Goal: Information Seeking & Learning: Learn about a topic

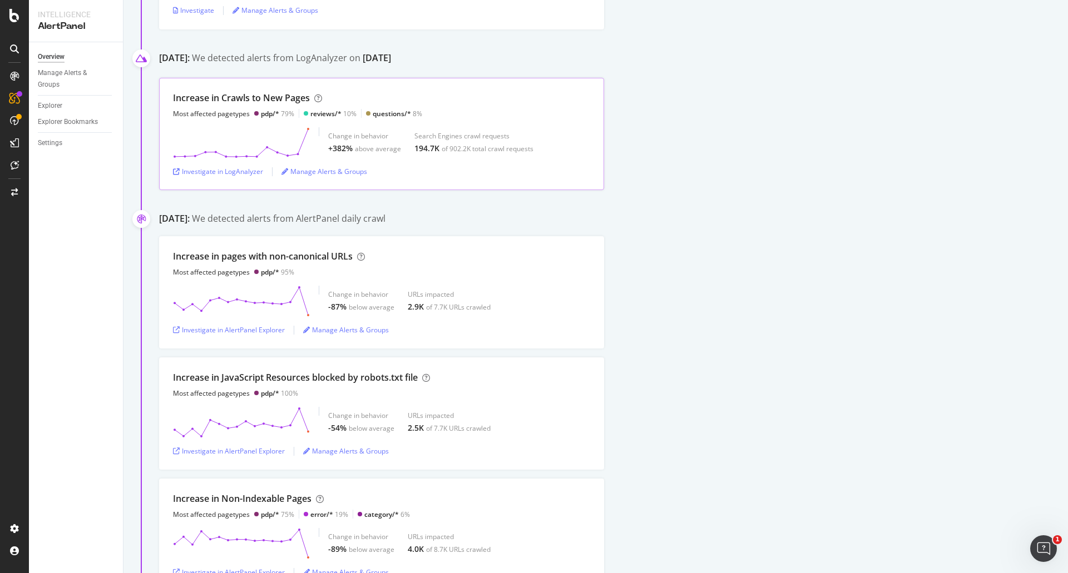
scroll to position [445, 0]
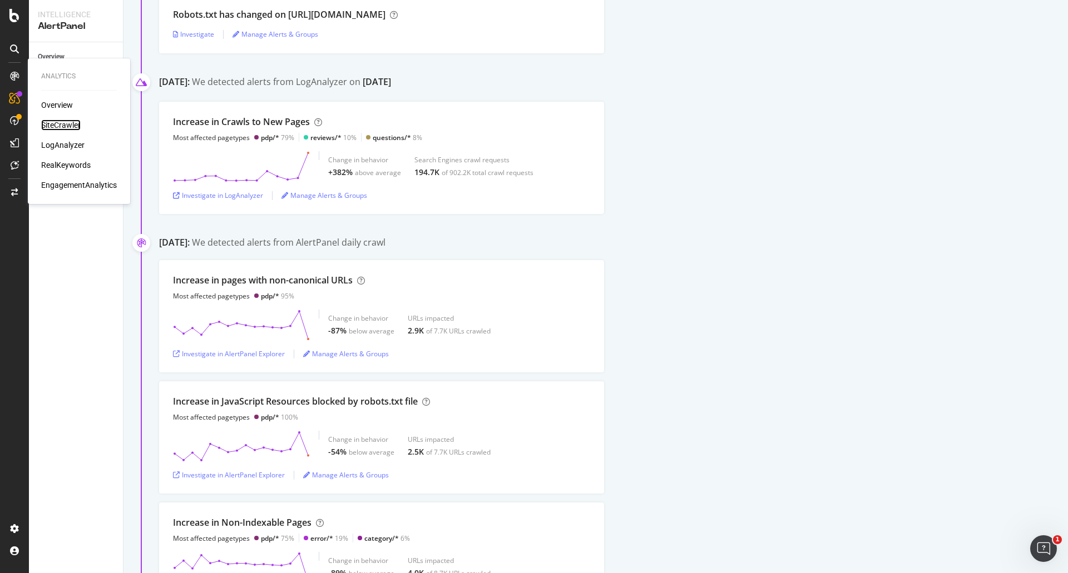
click at [55, 121] on div "SiteCrawler" at bounding box center [60, 125] width 39 height 11
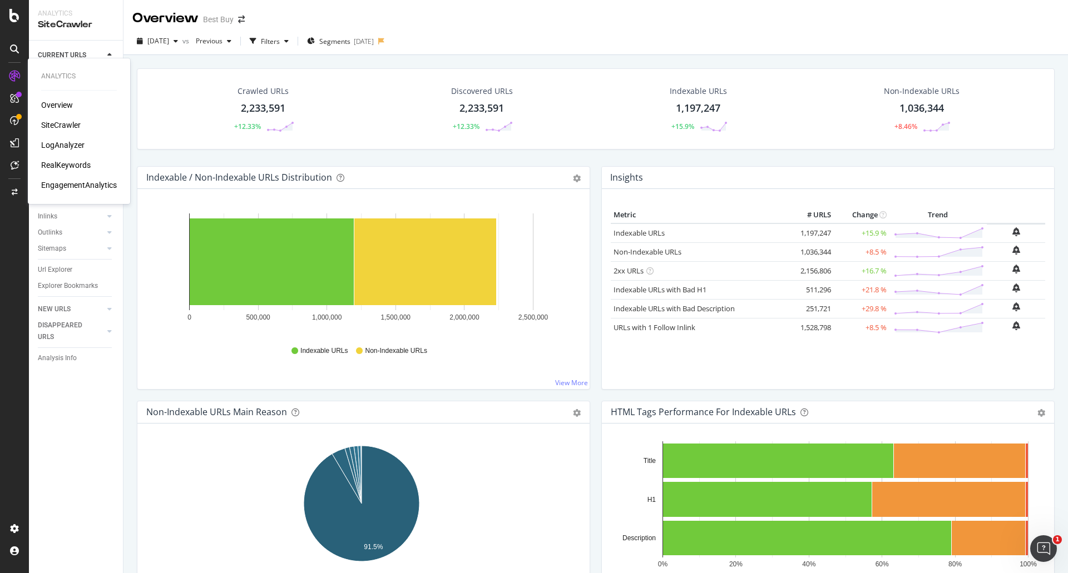
click at [56, 141] on div "LogAnalyzer" at bounding box center [62, 145] width 43 height 11
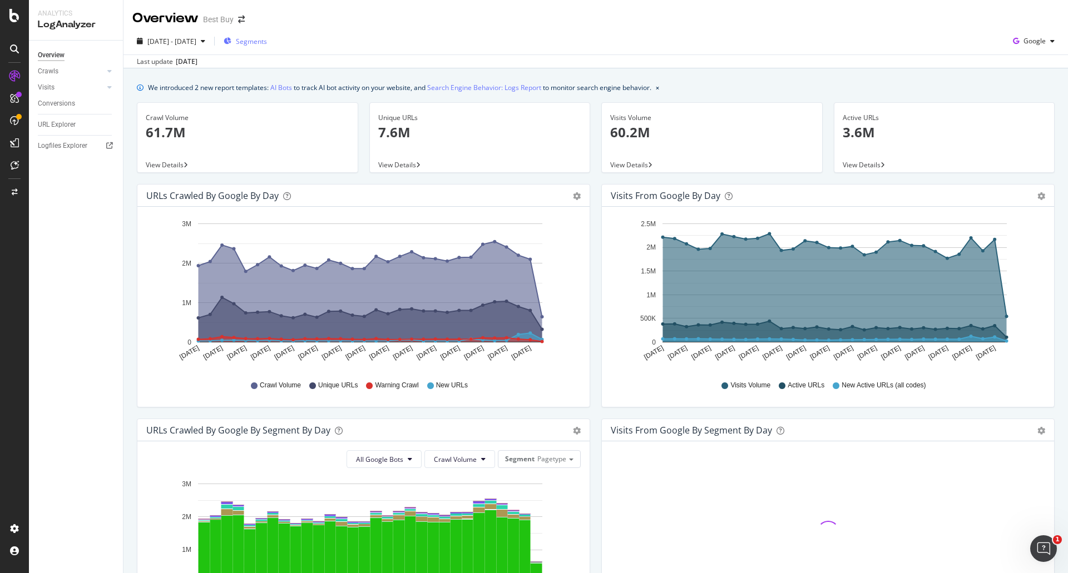
click at [267, 41] on span "Segments" at bounding box center [251, 41] width 31 height 9
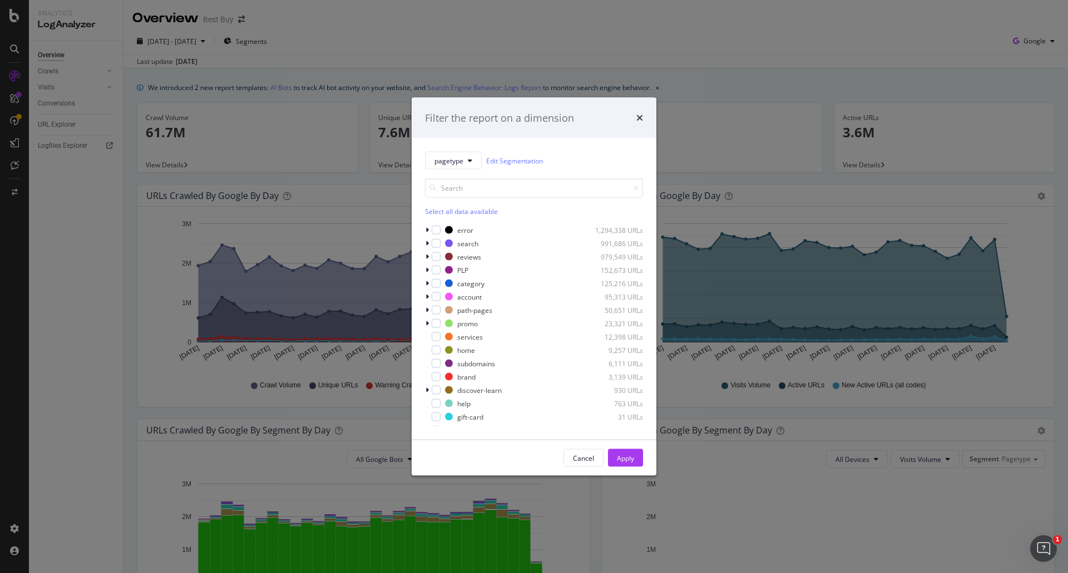
scroll to position [62, 0]
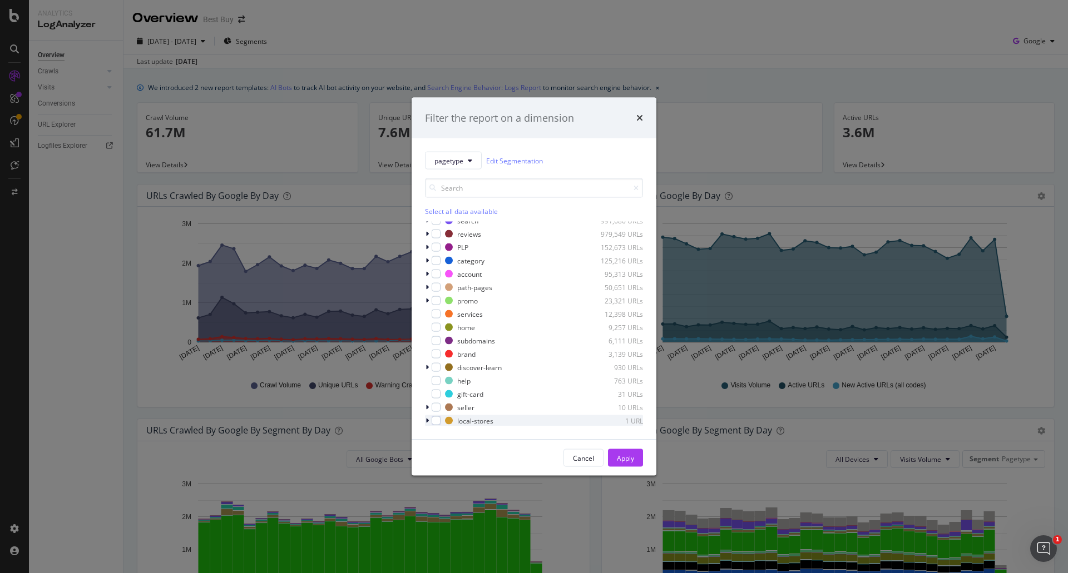
click at [430, 421] on div "modal" at bounding box center [428, 420] width 7 height 11
click at [428, 407] on icon "modal" at bounding box center [427, 407] width 4 height 7
click at [428, 289] on icon "modal" at bounding box center [426, 287] width 3 height 7
click at [434, 273] on div "modal" at bounding box center [436, 274] width 9 height 9
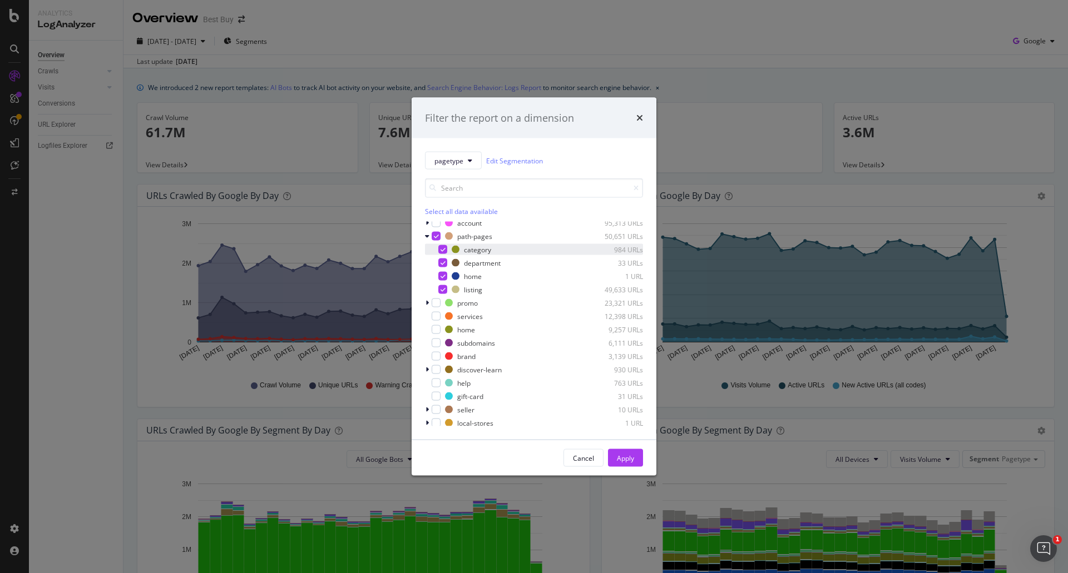
scroll to position [116, 0]
click at [427, 370] on icon "modal" at bounding box center [426, 367] width 3 height 7
click at [427, 370] on icon "modal" at bounding box center [427, 367] width 4 height 7
click at [425, 300] on div "modal" at bounding box center [428, 300] width 7 height 11
click at [427, 300] on icon "modal" at bounding box center [427, 301] width 4 height 7
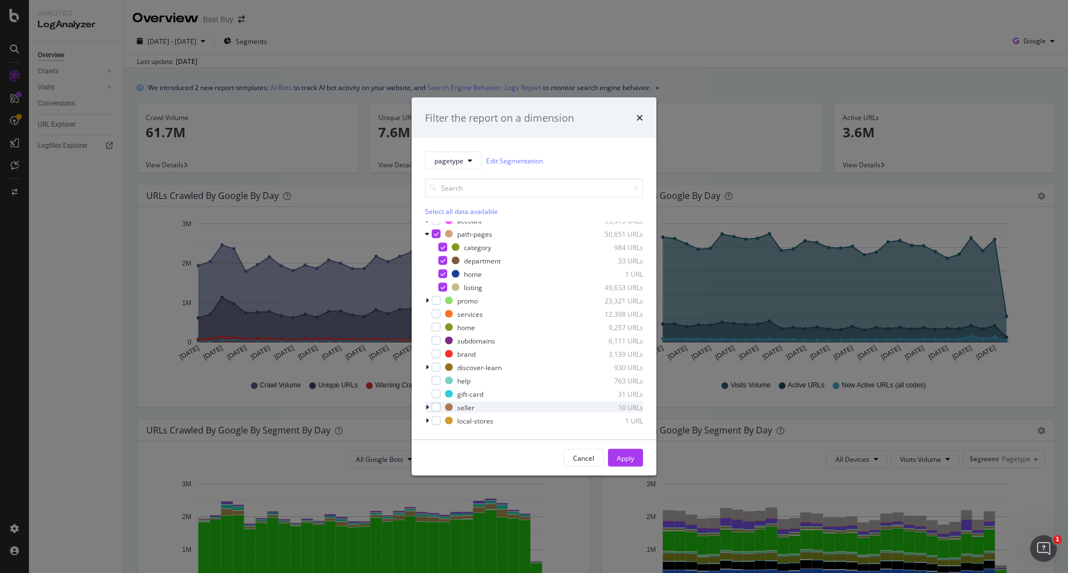
click at [427, 404] on icon "modal" at bounding box center [426, 407] width 3 height 7
click at [428, 380] on icon "modal" at bounding box center [427, 381] width 4 height 7
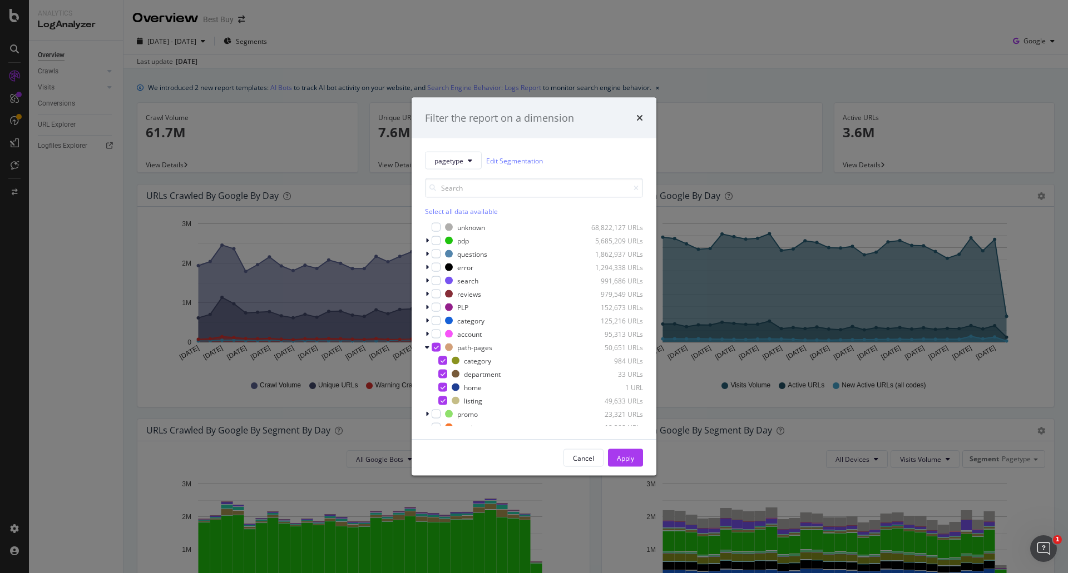
scroll to position [0, 0]
click at [617, 456] on div "Apply" at bounding box center [625, 457] width 17 height 9
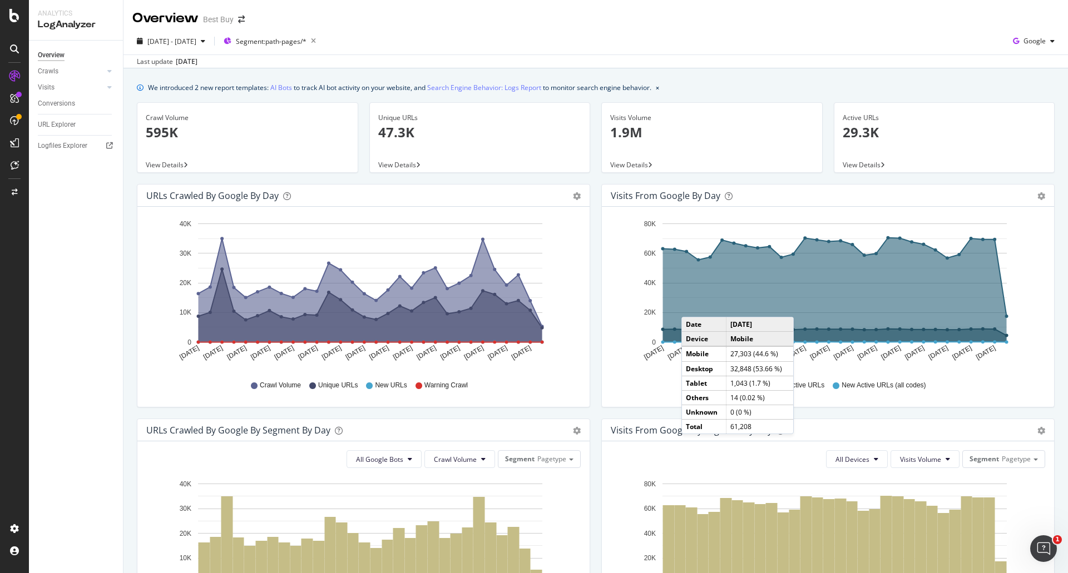
click at [607, 404] on div "Hold CTRL while clicking to filter the report. [DATE] [DATE] [DATE] [DATE] [DAT…" at bounding box center [828, 307] width 452 height 200
click at [283, 43] on span "Segment: path-pages/*" at bounding box center [271, 41] width 71 height 9
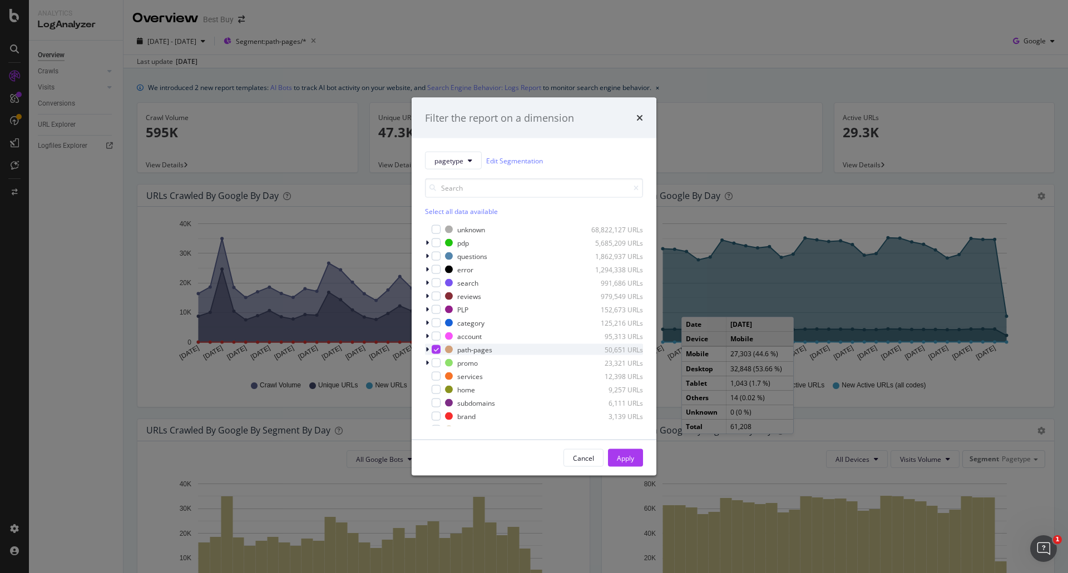
click at [434, 350] on icon "modal" at bounding box center [436, 350] width 5 height 6
click at [424, 241] on div "pagetype Edit Segmentation Select all data available unknown 68,822,127 URLs pd…" at bounding box center [534, 288] width 245 height 301
click at [427, 242] on icon "modal" at bounding box center [426, 243] width 3 height 7
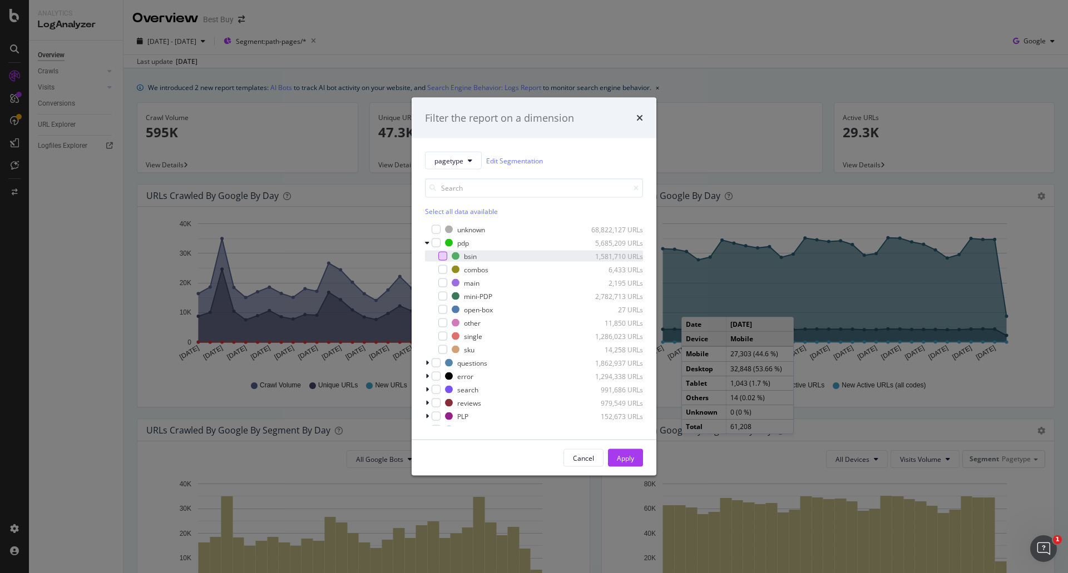
click at [446, 258] on div "modal" at bounding box center [442, 256] width 9 height 9
click at [627, 462] on div "Apply" at bounding box center [625, 457] width 17 height 9
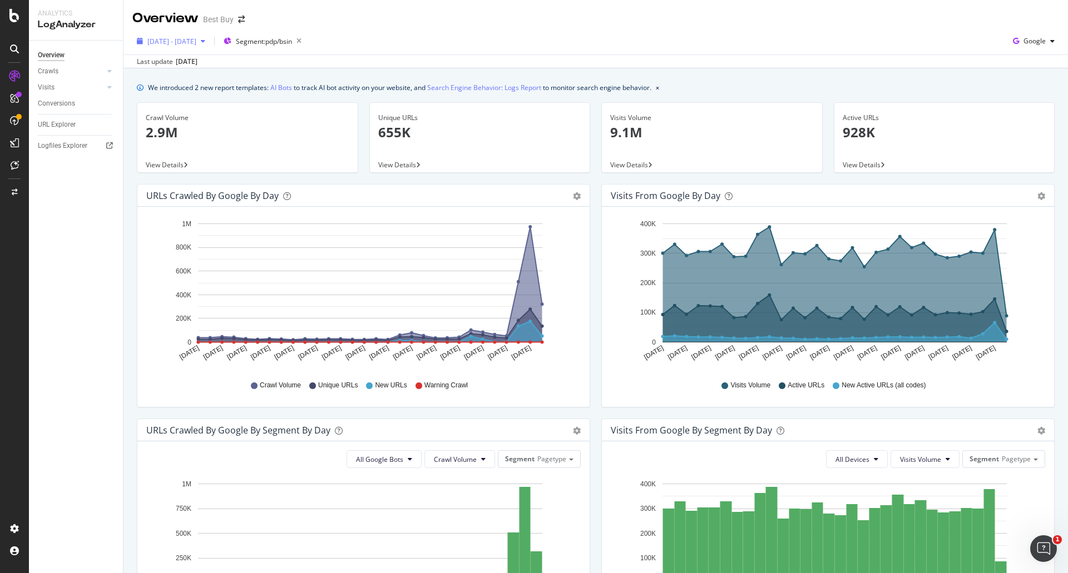
drag, startPoint x: 179, startPoint y: 58, endPoint x: 191, endPoint y: 50, distance: 15.1
click at [180, 58] on div "[DATE]" at bounding box center [187, 62] width 22 height 10
click at [191, 50] on div "[DATE] - [DATE]" at bounding box center [170, 41] width 77 height 17
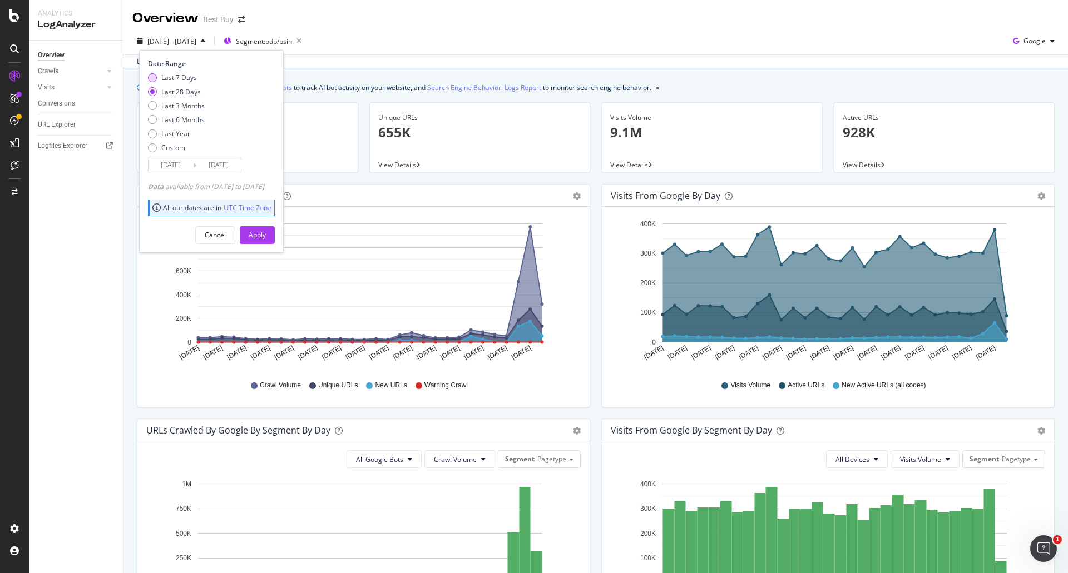
click at [174, 75] on div "Last 7 Days" at bounding box center [179, 77] width 36 height 9
click at [172, 92] on div "Last 28 Days" at bounding box center [180, 91] width 39 height 9
type input "[DATE]"
click at [266, 238] on div "Apply" at bounding box center [257, 234] width 17 height 9
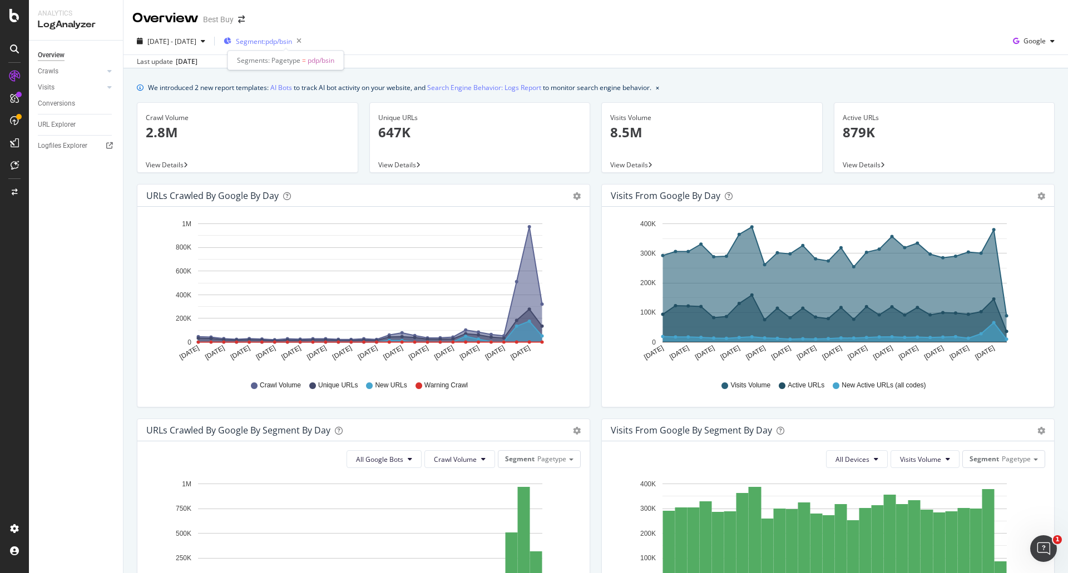
click at [292, 37] on span "Segment: pdp/bsin" at bounding box center [264, 41] width 56 height 9
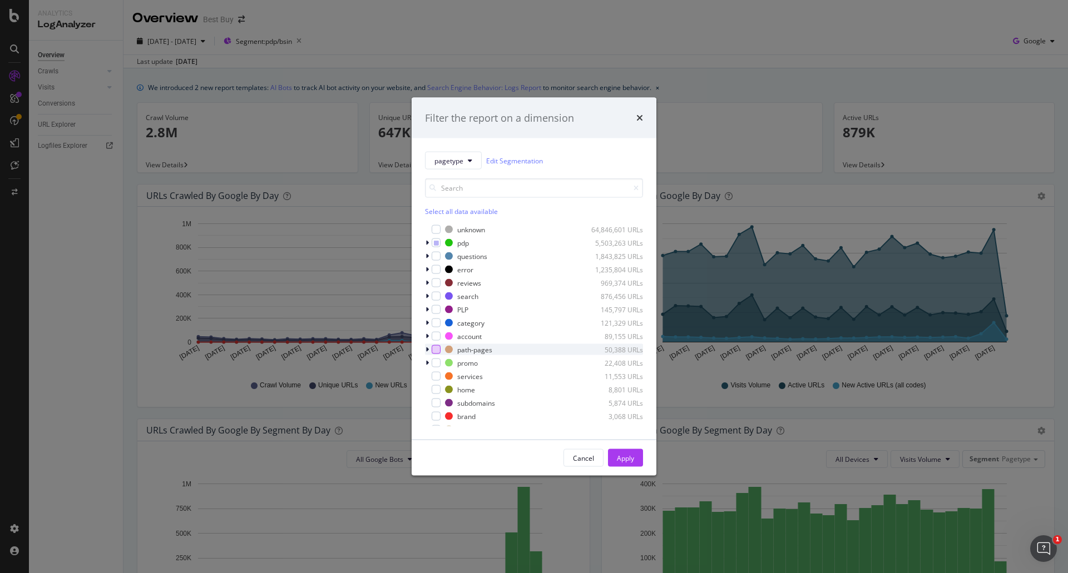
click at [436, 352] on div "modal" at bounding box center [436, 349] width 9 height 9
click at [435, 247] on div "modal" at bounding box center [436, 243] width 9 height 9
click at [436, 245] on icon "modal" at bounding box center [436, 243] width 5 height 6
click at [640, 459] on button "Apply" at bounding box center [625, 458] width 35 height 18
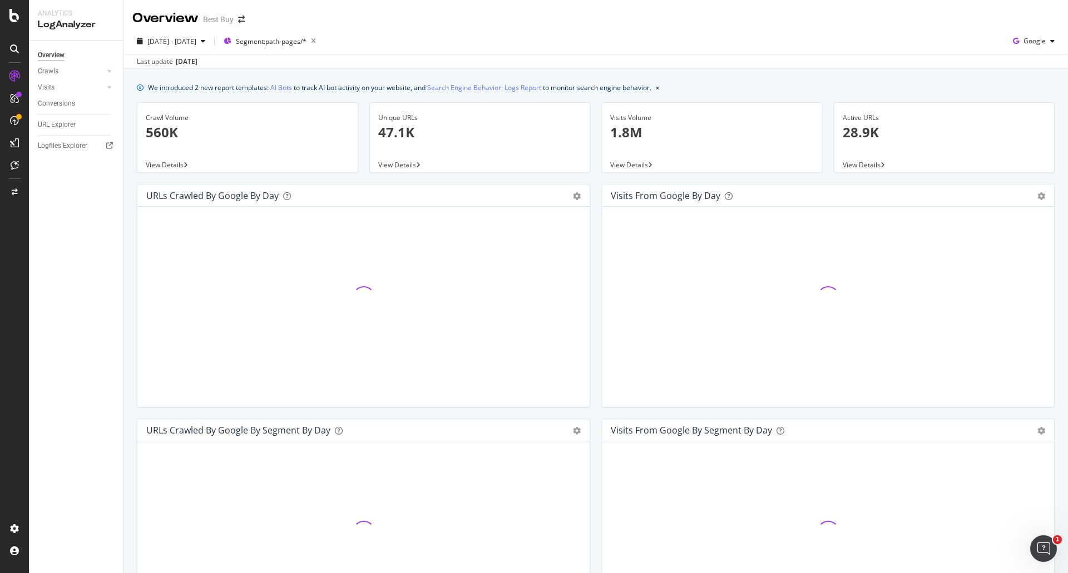
drag, startPoint x: 640, startPoint y: 459, endPoint x: 722, endPoint y: 47, distance: 420.3
click at [722, 47] on div "[DATE] - [DATE] Segment: path-pages/* Google" at bounding box center [595, 43] width 944 height 22
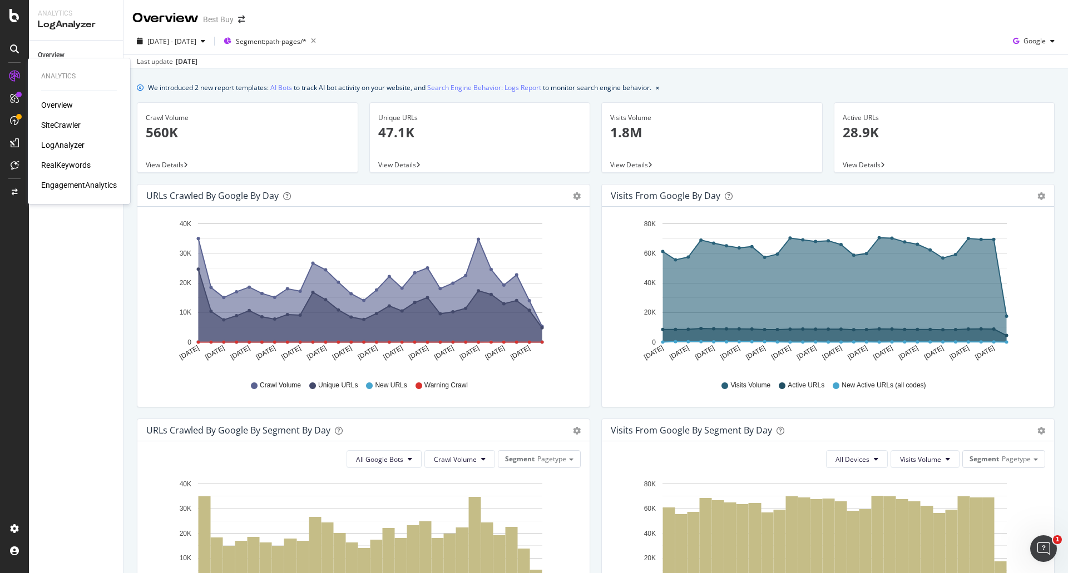
click at [53, 167] on div "RealKeywords" at bounding box center [66, 165] width 50 height 11
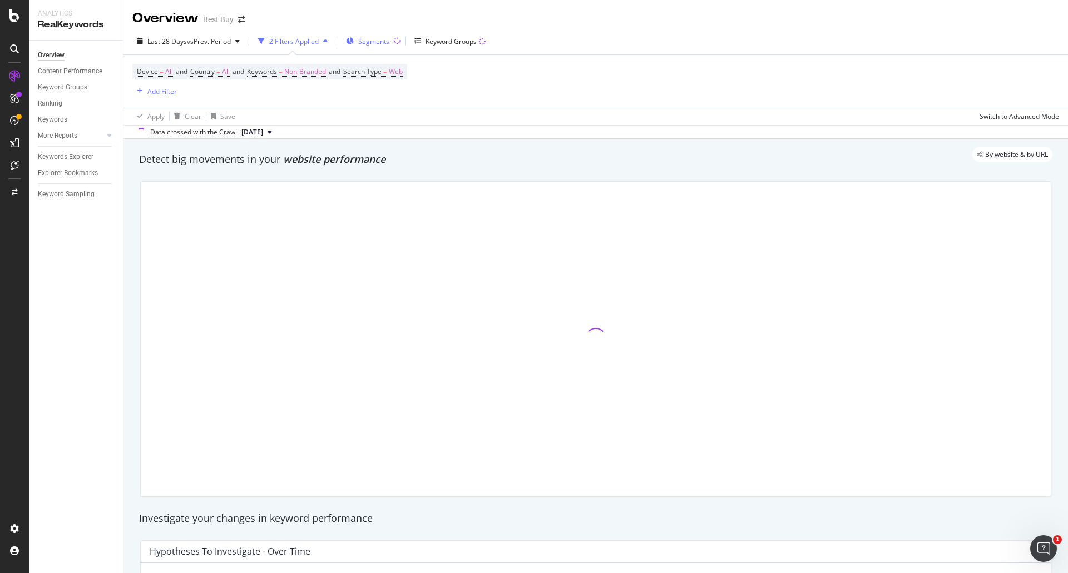
click at [388, 38] on span "Segments" at bounding box center [373, 41] width 31 height 9
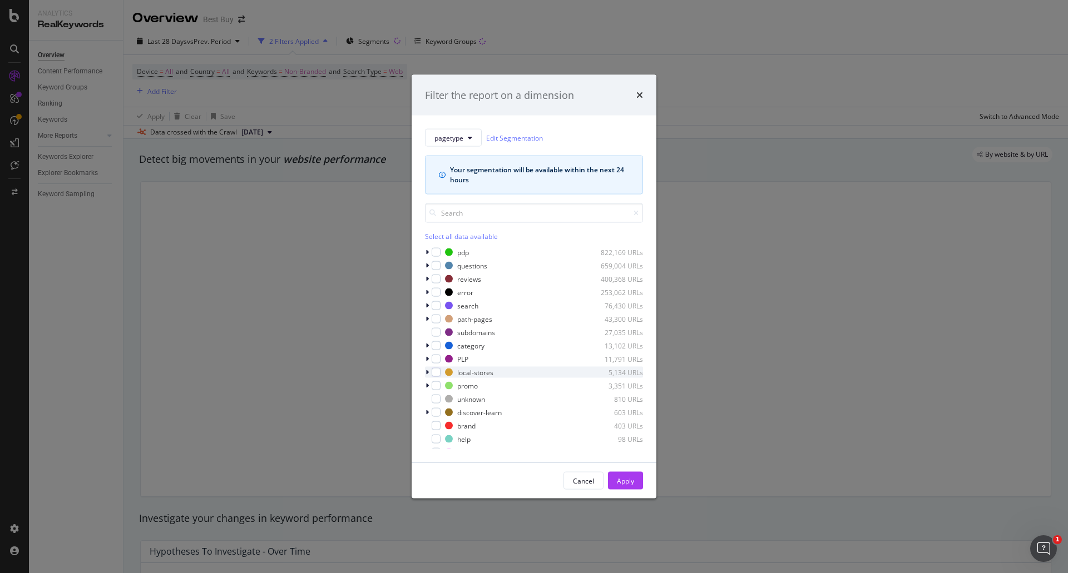
click at [425, 373] on div "modal" at bounding box center [428, 372] width 7 height 11
drag, startPoint x: 425, startPoint y: 373, endPoint x: 427, endPoint y: 400, distance: 26.7
click at [427, 400] on div "other 5,133 URLs" at bounding box center [534, 399] width 218 height 11
click at [439, 399] on div "modal" at bounding box center [442, 399] width 9 height 9
click at [427, 374] on icon "modal" at bounding box center [427, 372] width 4 height 7
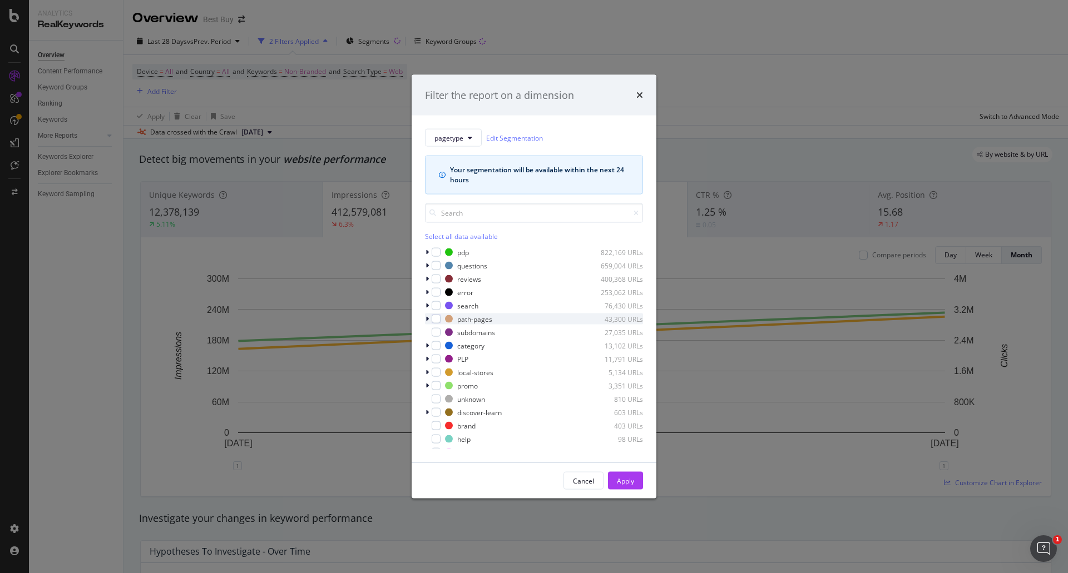
click at [428, 321] on icon "modal" at bounding box center [426, 319] width 3 height 7
click at [433, 321] on div "modal" at bounding box center [436, 319] width 9 height 9
click at [629, 476] on div "Apply" at bounding box center [625, 480] width 17 height 9
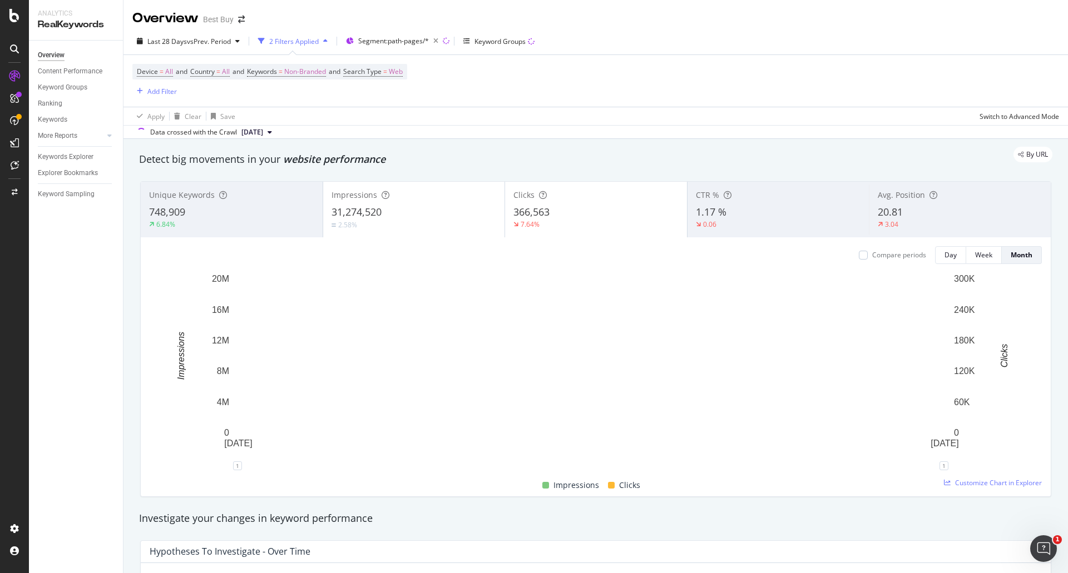
click at [205, 30] on div "Last 28 Days vs Prev. Period 2 Filters Applied Segment: path-pages/* Keyword Gr…" at bounding box center [595, 83] width 944 height 111
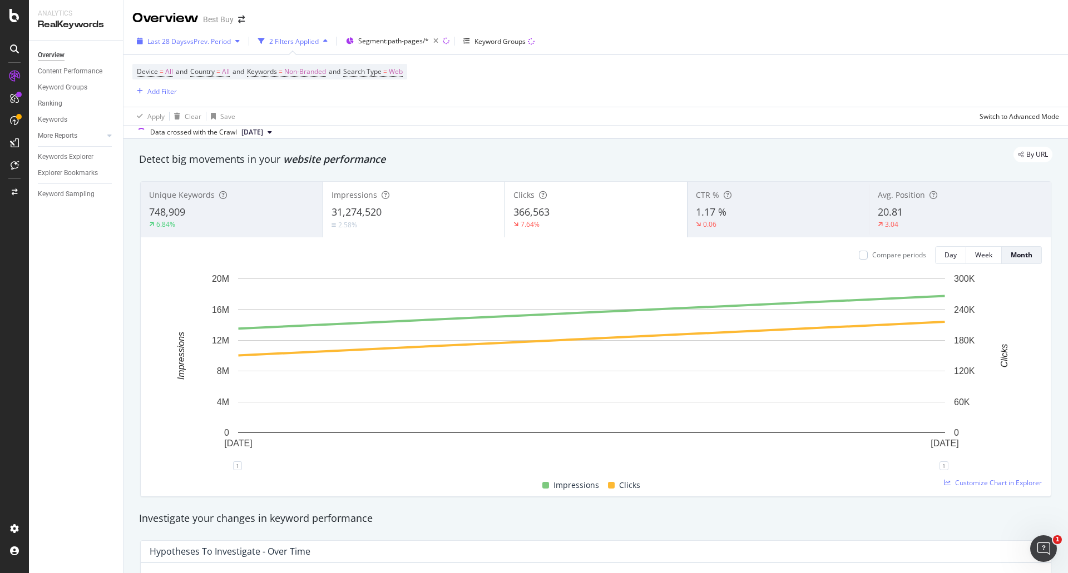
click at [206, 39] on span "vs Prev. Period" at bounding box center [209, 41] width 44 height 9
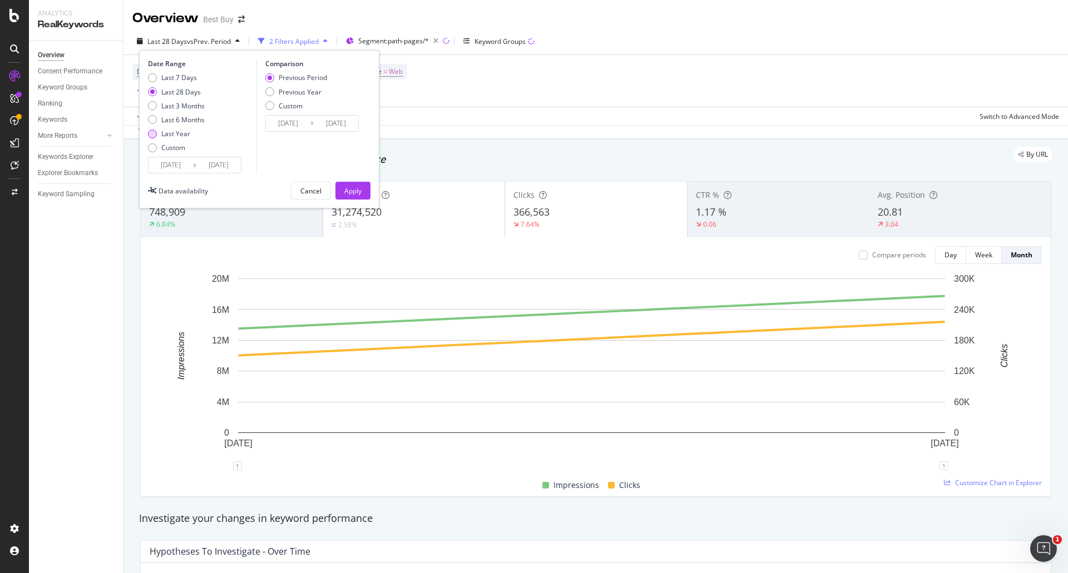
click at [171, 135] on div "Last Year" at bounding box center [175, 133] width 29 height 9
type input "[DATE]"
click at [195, 116] on div "Last 6 Months" at bounding box center [182, 119] width 43 height 9
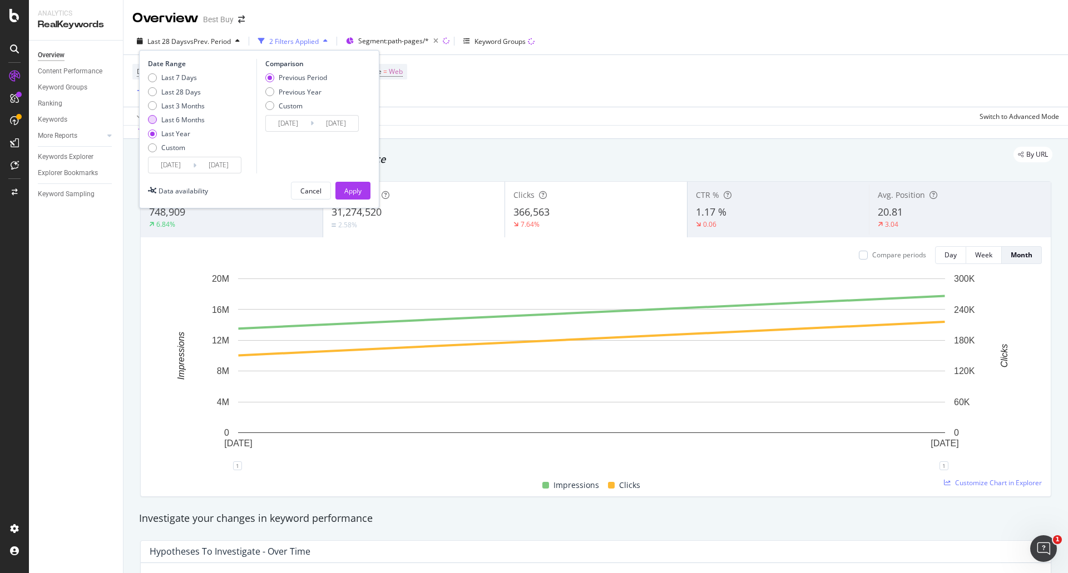
type input "[DATE]"
click at [346, 192] on div "Apply" at bounding box center [352, 190] width 17 height 9
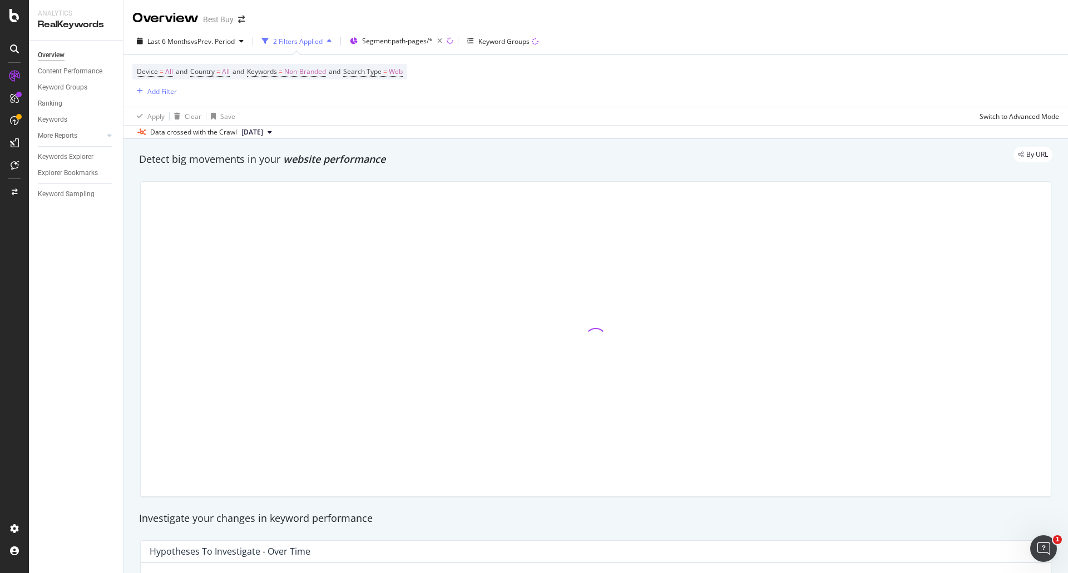
click at [263, 128] on span "[DATE]" at bounding box center [252, 132] width 22 height 10
click at [327, 169] on div "[DATE]" at bounding box center [307, 170] width 135 height 10
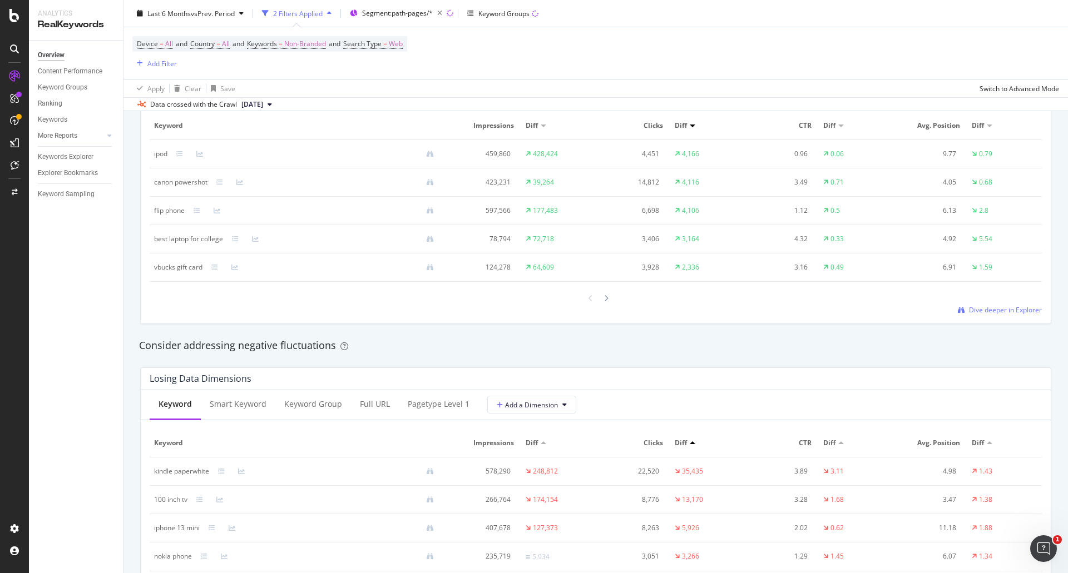
scroll to position [1168, 0]
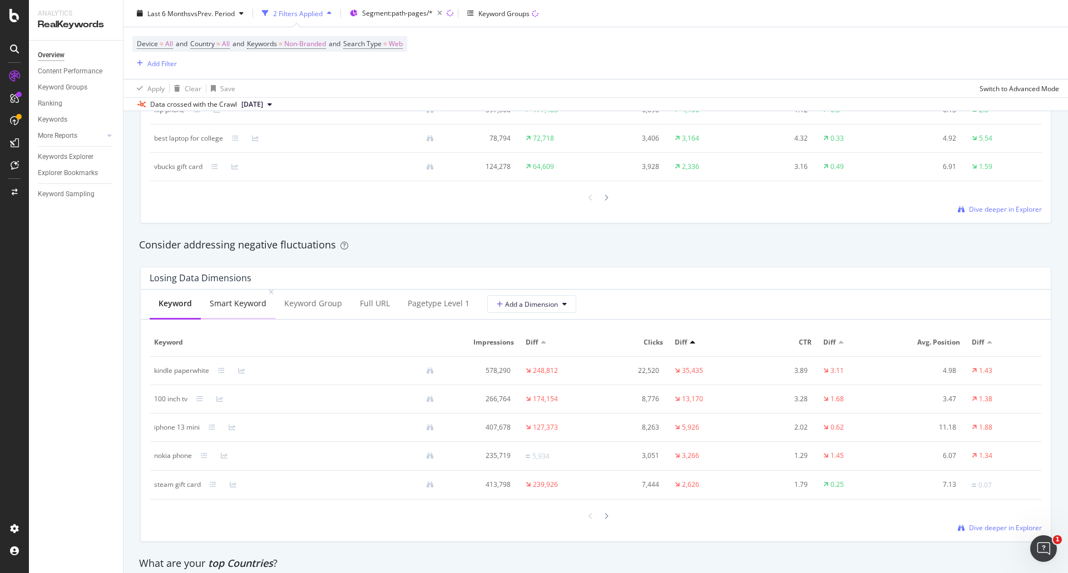
click at [245, 309] on div "Smart Keyword" at bounding box center [238, 303] width 57 height 11
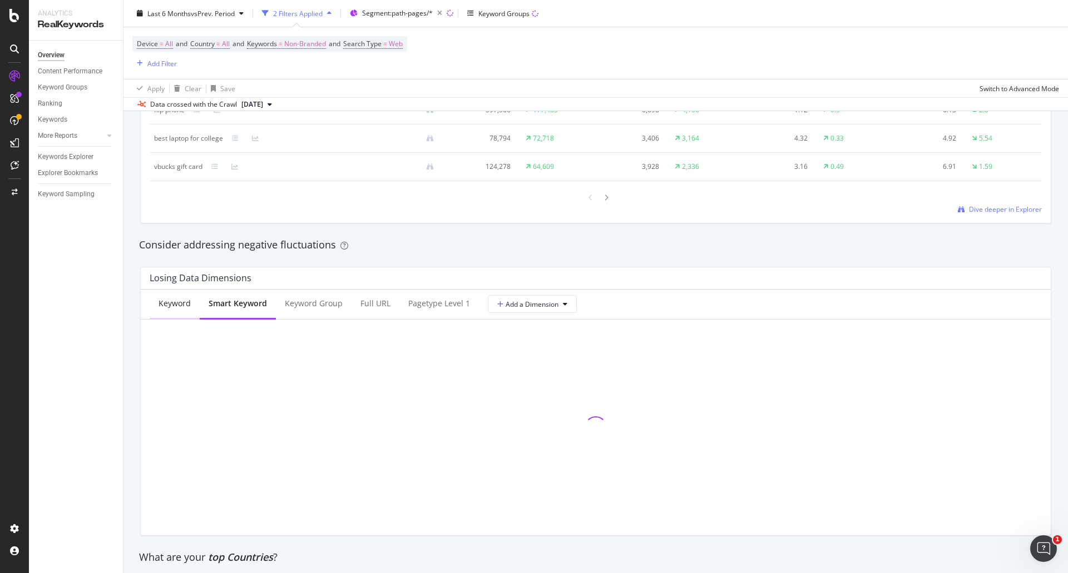
click at [191, 310] on div "Keyword" at bounding box center [175, 304] width 50 height 31
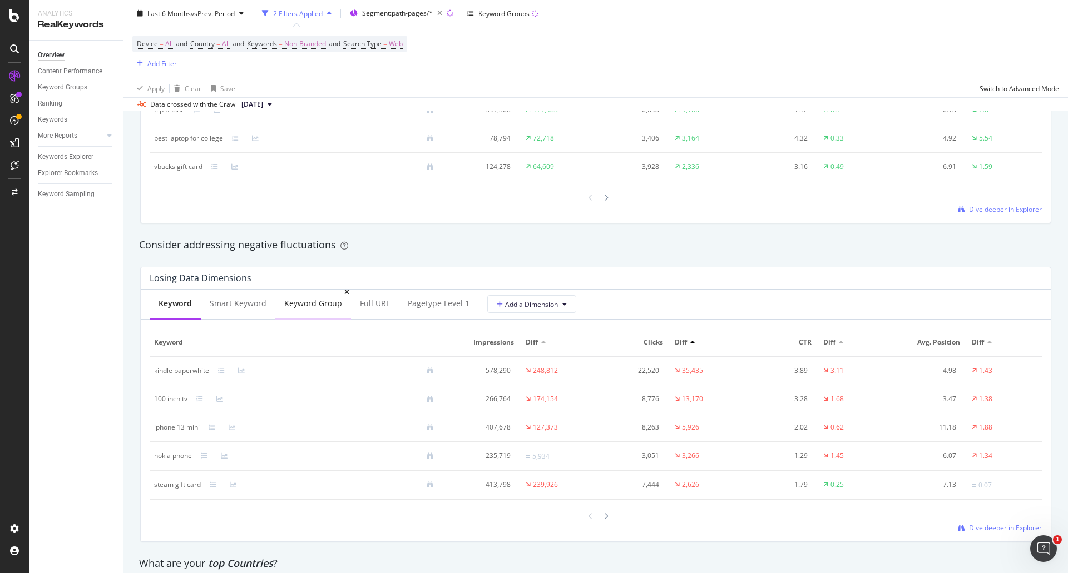
click at [307, 306] on div "Keyword Group" at bounding box center [313, 303] width 58 height 11
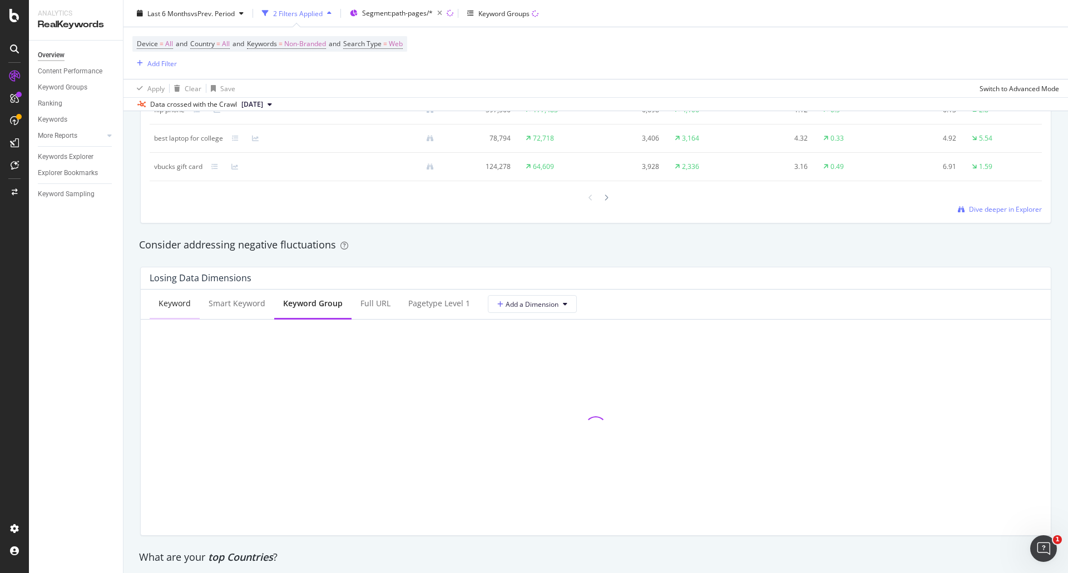
click at [160, 298] on div "Keyword" at bounding box center [175, 303] width 32 height 11
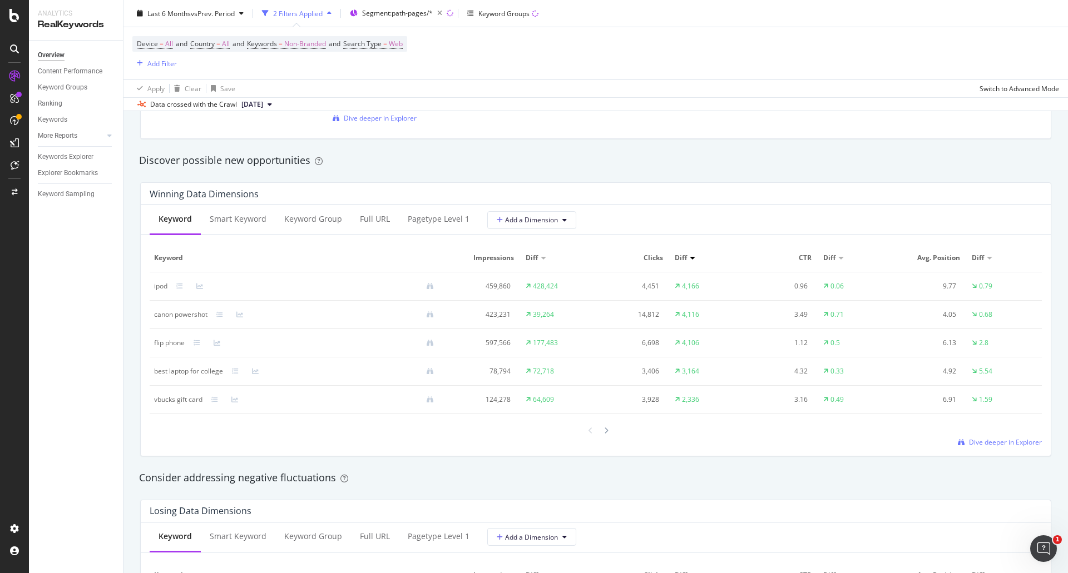
scroll to position [538, 0]
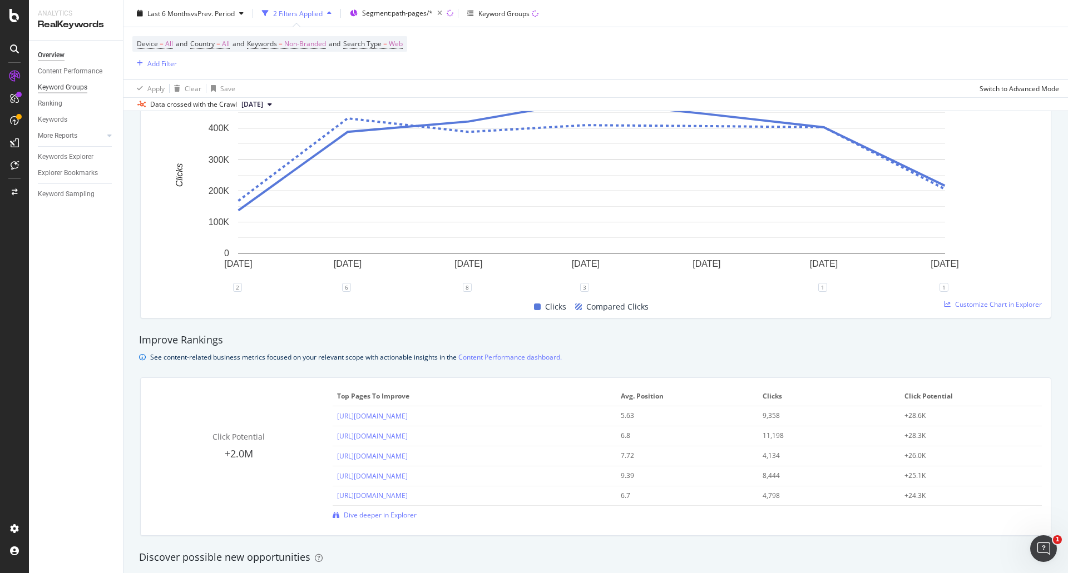
click at [75, 85] on div "Keyword Groups" at bounding box center [63, 88] width 50 height 12
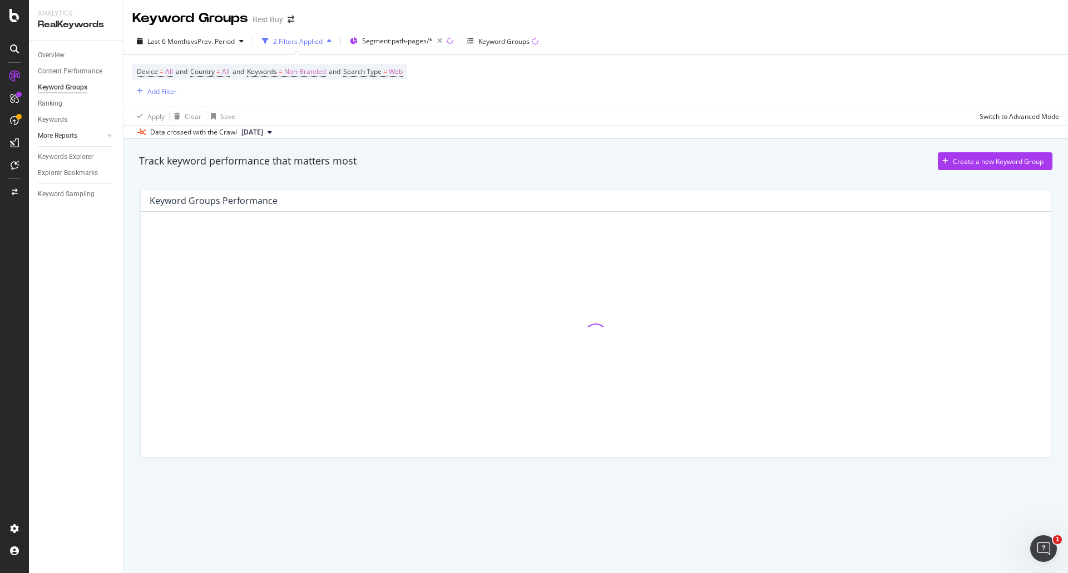
click at [92, 137] on link "More Reports" at bounding box center [71, 136] width 66 height 12
click at [35, 114] on div "Overview Content Performance Keyword Groups Ranking Keywords More Reports Count…" at bounding box center [76, 307] width 94 height 533
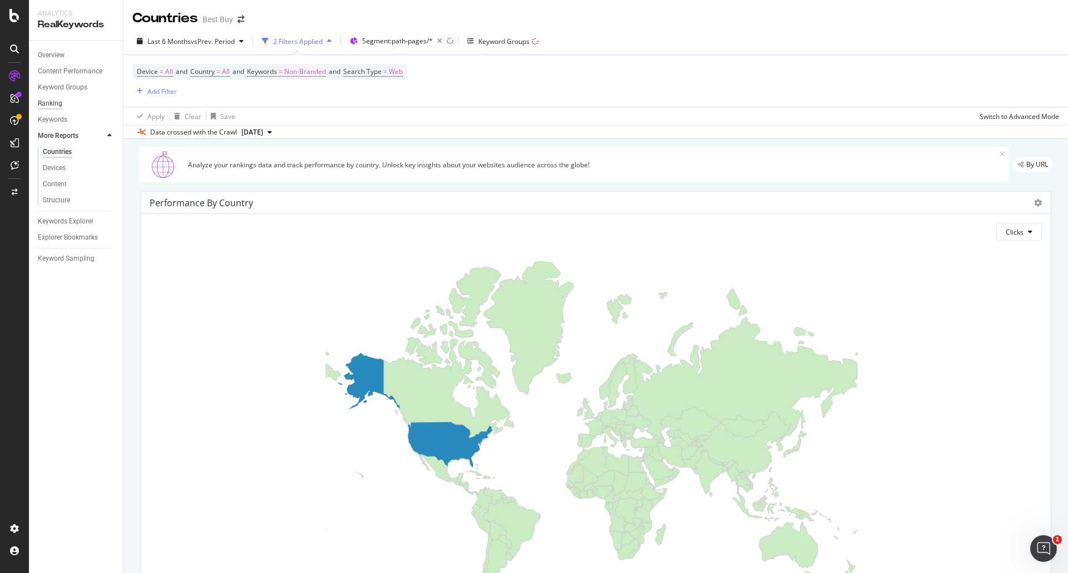
click at [51, 103] on div "Ranking" at bounding box center [50, 104] width 24 height 12
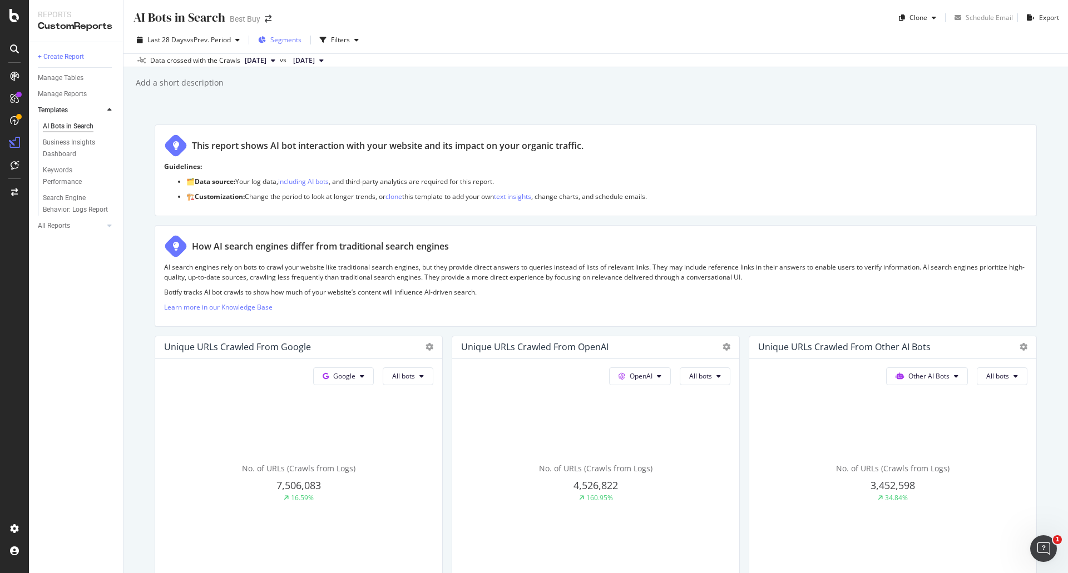
click at [306, 42] on button "Segments" at bounding box center [280, 40] width 52 height 18
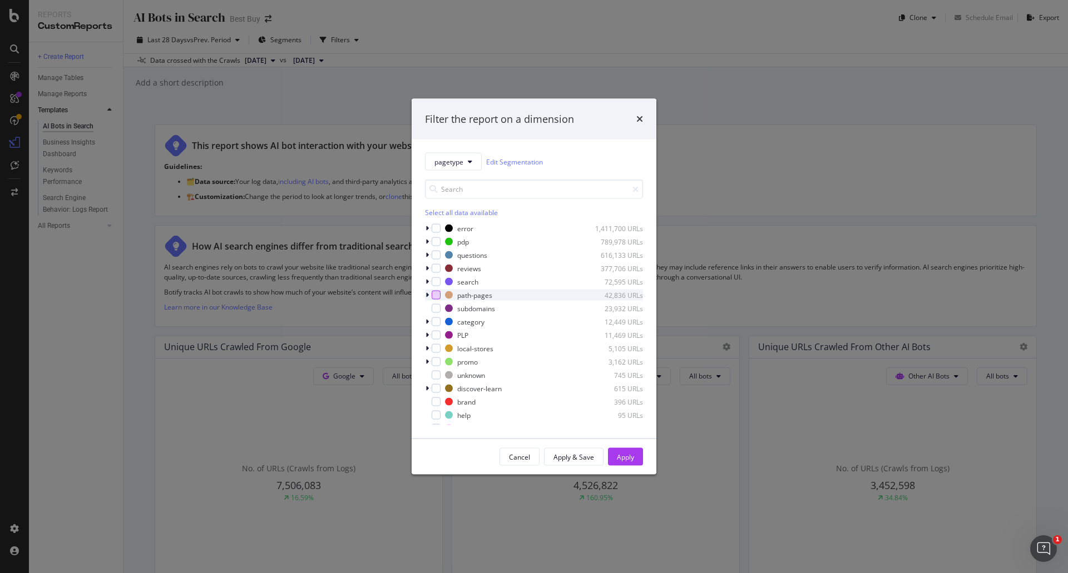
click at [438, 293] on div "modal" at bounding box center [436, 295] width 9 height 9
click at [626, 458] on div "Apply" at bounding box center [625, 456] width 17 height 9
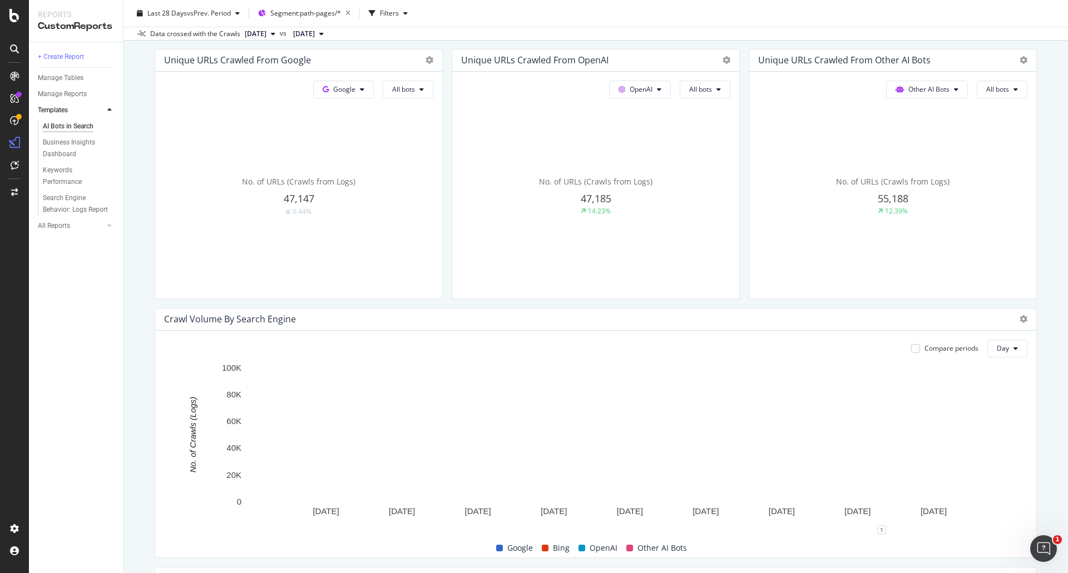
scroll to position [167, 0]
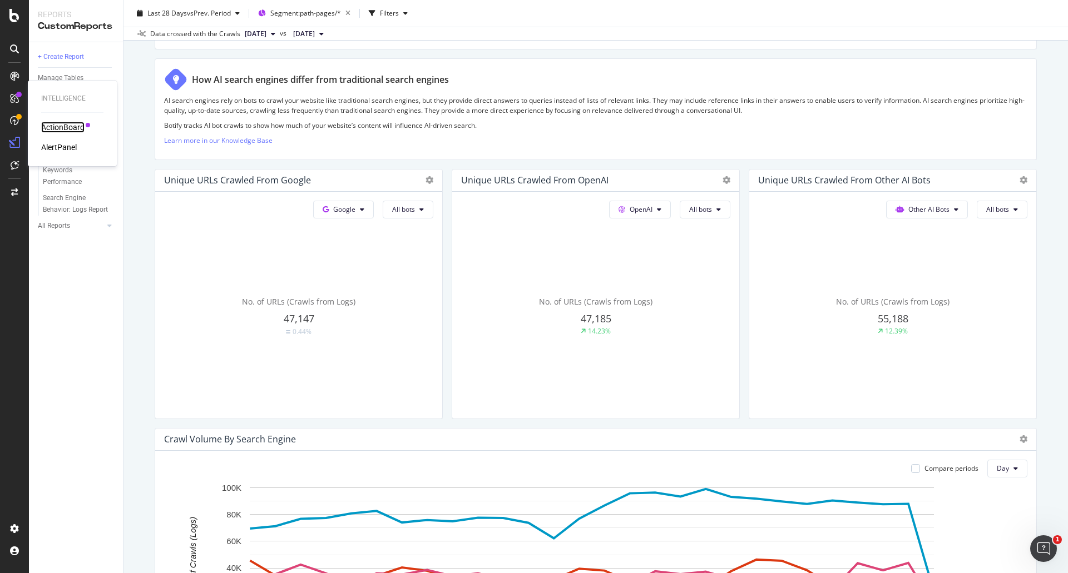
click at [66, 126] on div "ActionBoard" at bounding box center [62, 127] width 43 height 11
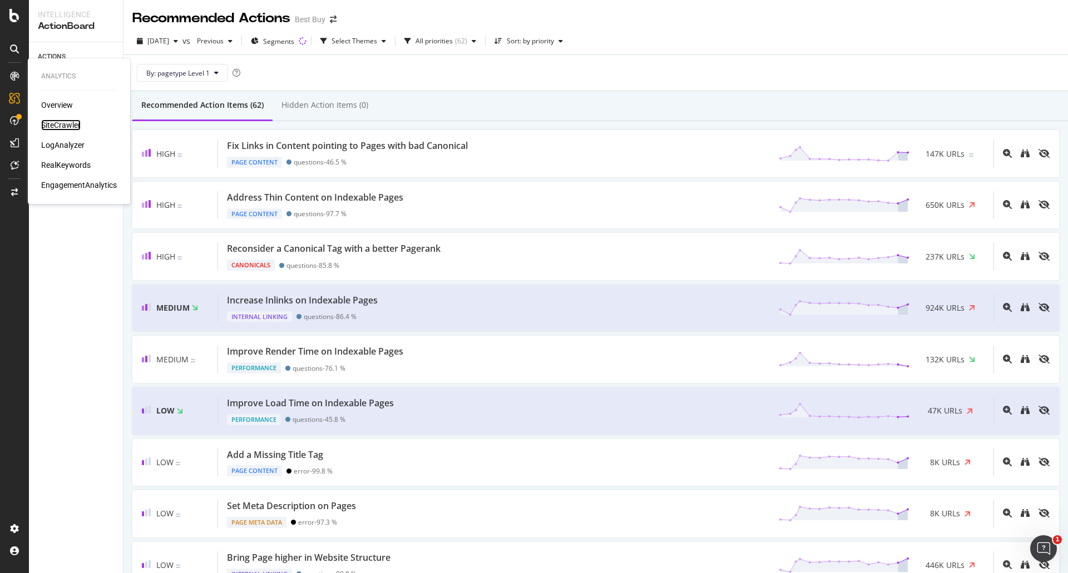
click at [55, 123] on div "SiteCrawler" at bounding box center [60, 125] width 39 height 11
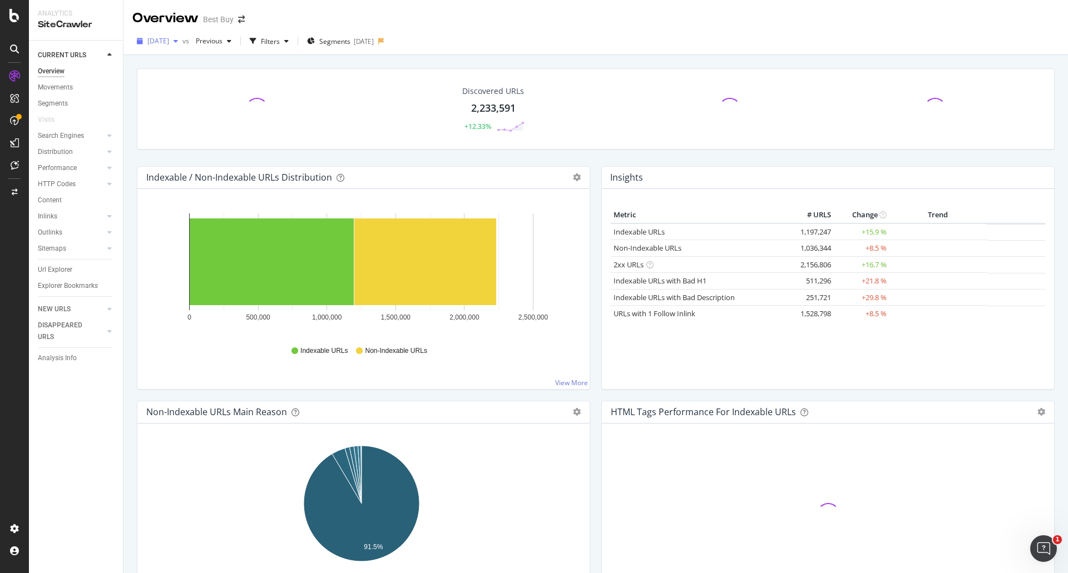
click at [169, 41] on span "[DATE]" at bounding box center [158, 40] width 22 height 9
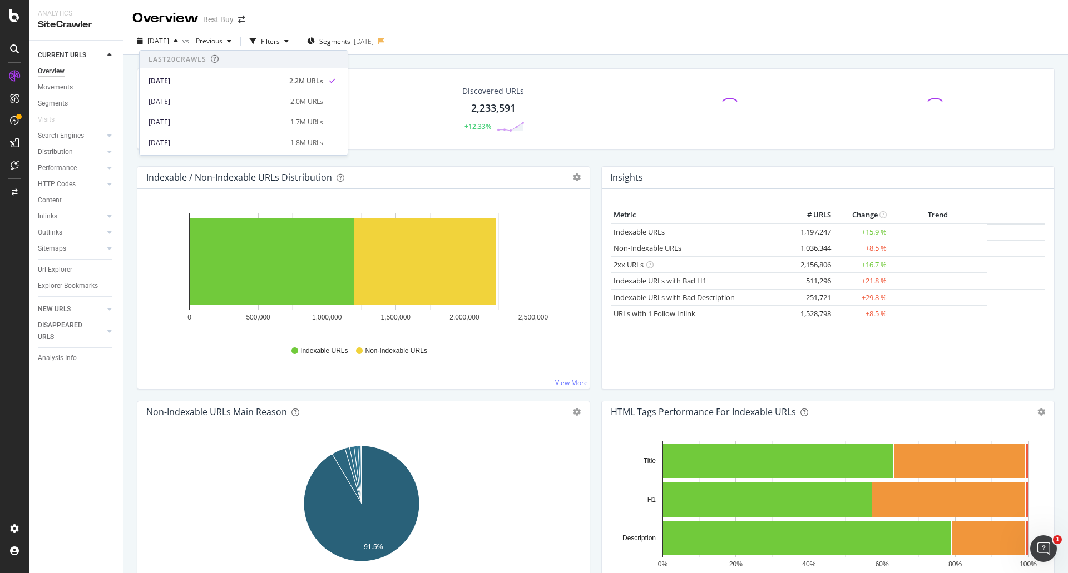
click at [583, 19] on div "Overview Best Buy" at bounding box center [595, 14] width 944 height 28
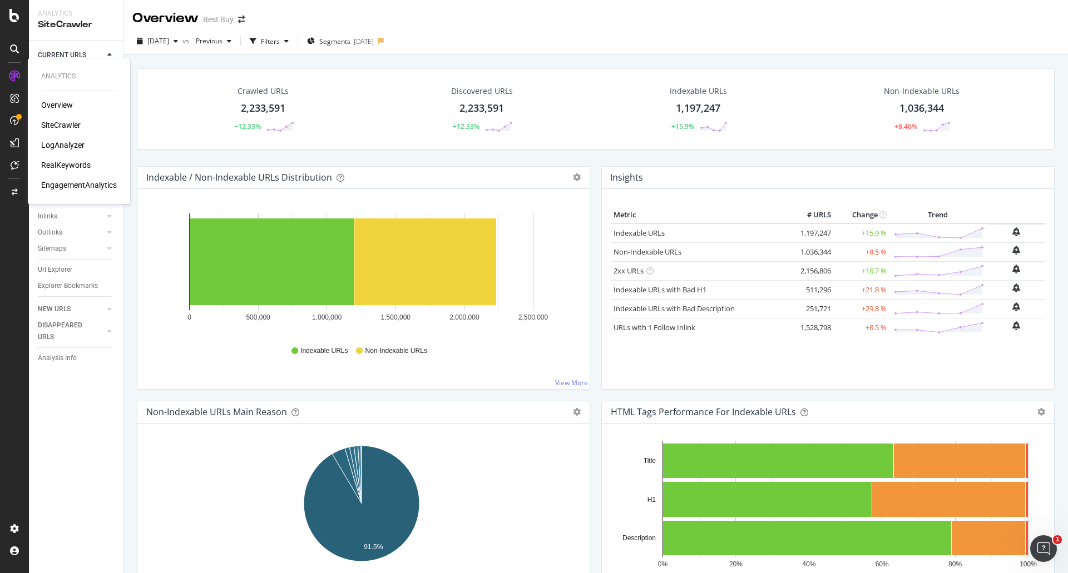
click at [65, 140] on div "LogAnalyzer" at bounding box center [62, 145] width 43 height 11
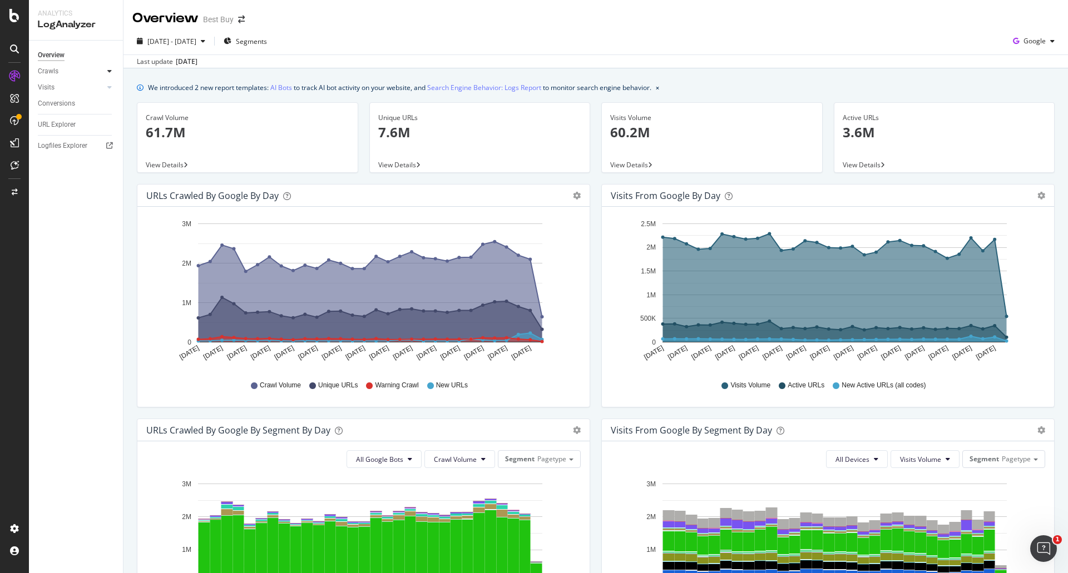
click at [110, 71] on icon at bounding box center [109, 71] width 4 height 7
click at [77, 132] on div "HTTP Codes" at bounding box center [62, 132] width 38 height 12
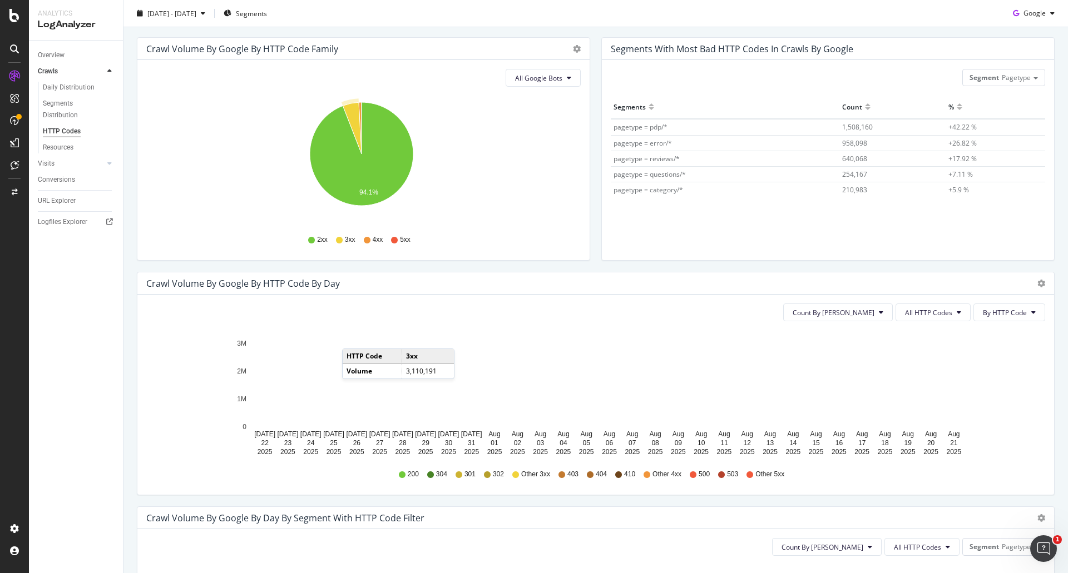
scroll to position [278, 0]
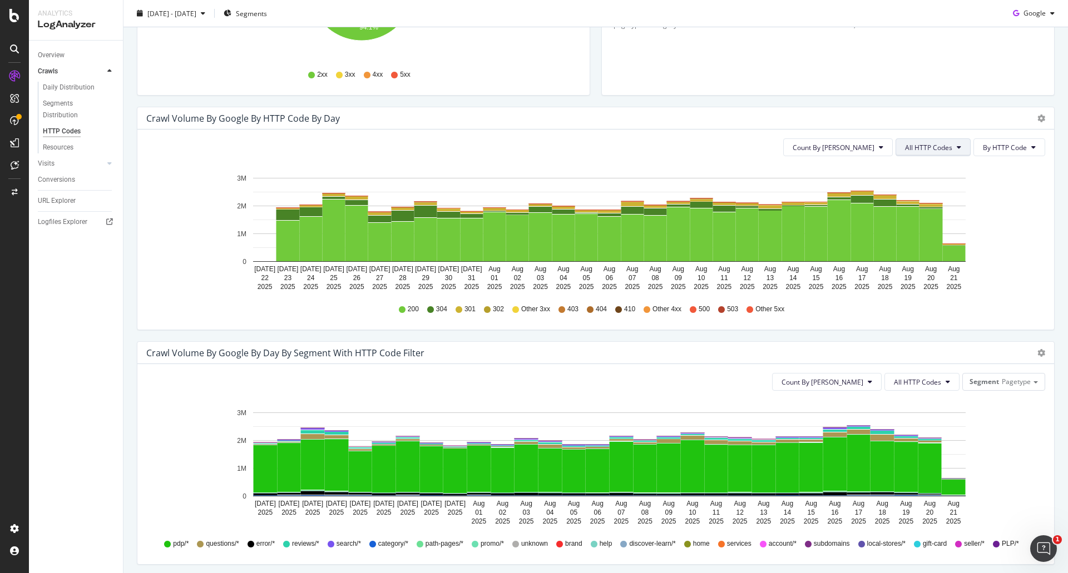
click at [917, 147] on span "All HTTP Codes" at bounding box center [928, 147] width 47 height 9
click at [929, 229] on span "3xx family" at bounding box center [926, 231] width 56 height 10
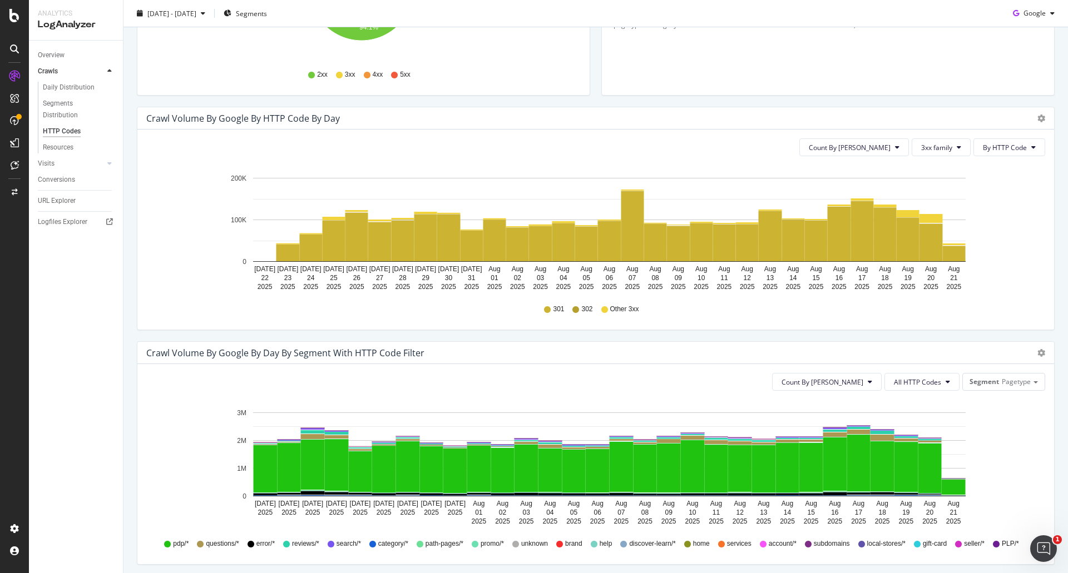
click at [994, 157] on div "Count By Day 3xx family By HTTP Code Hold CTRL while clicking to filter the rep…" at bounding box center [595, 230] width 917 height 200
click at [996, 155] on button "By HTTP Code" at bounding box center [1009, 147] width 72 height 18
click at [1007, 170] on span "By Family" at bounding box center [997, 170] width 44 height 10
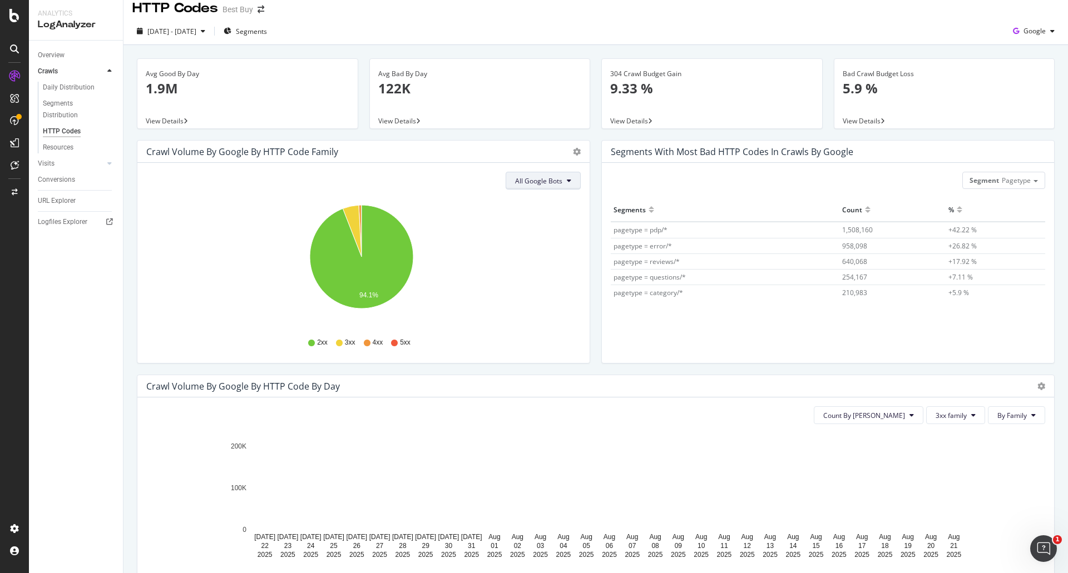
scroll to position [0, 0]
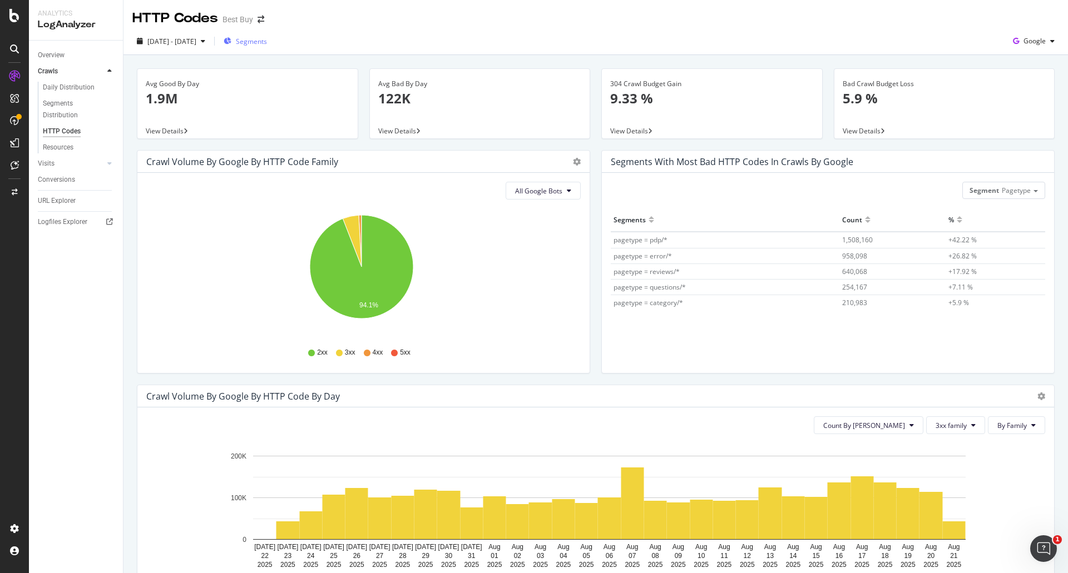
click at [267, 43] on span "Segments" at bounding box center [251, 41] width 31 height 9
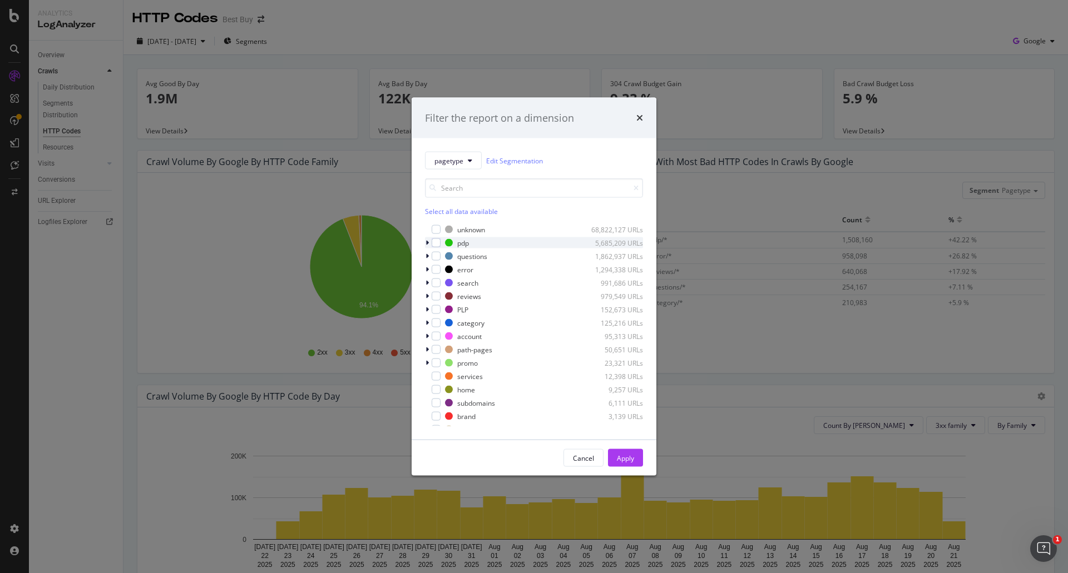
click at [428, 242] on icon "modal" at bounding box center [426, 243] width 3 height 7
click at [440, 260] on div "modal" at bounding box center [442, 256] width 9 height 9
click at [633, 452] on div "Apply" at bounding box center [625, 458] width 17 height 17
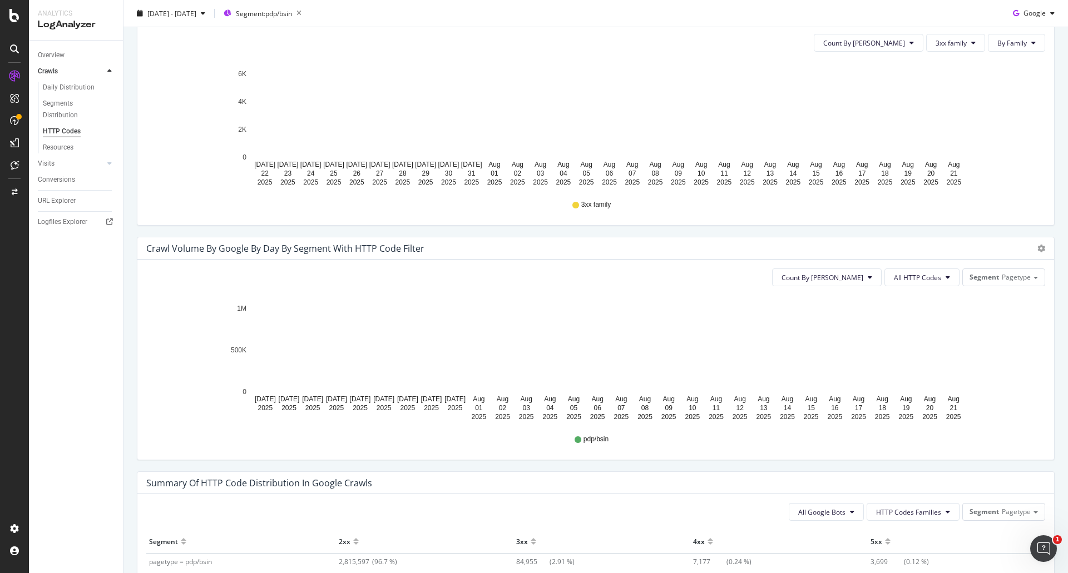
scroll to position [354, 0]
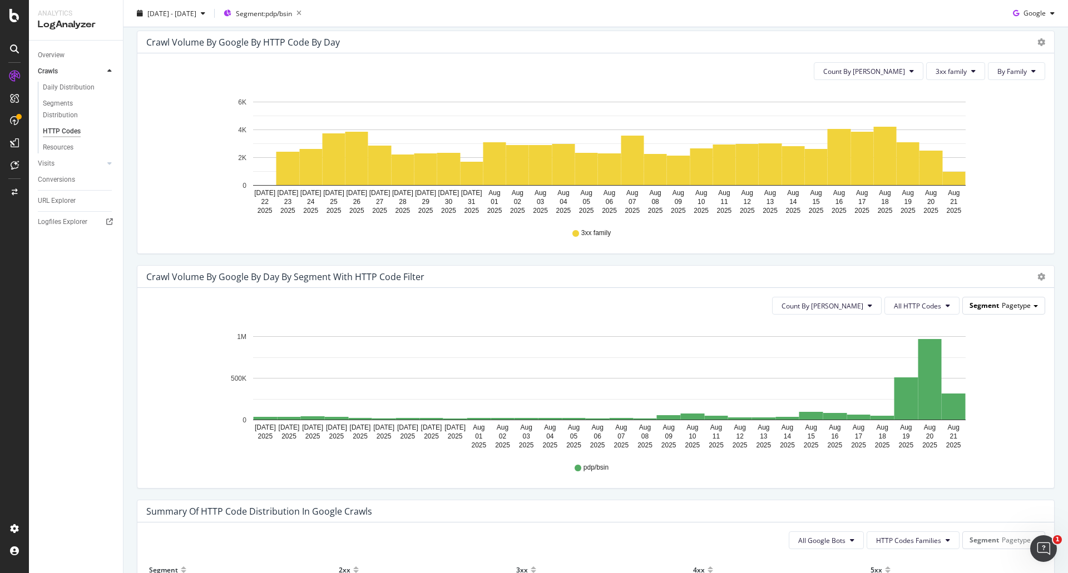
click at [1012, 306] on span "Pagetype" at bounding box center [1016, 305] width 29 height 9
click at [912, 299] on button "All HTTP Codes" at bounding box center [921, 306] width 75 height 18
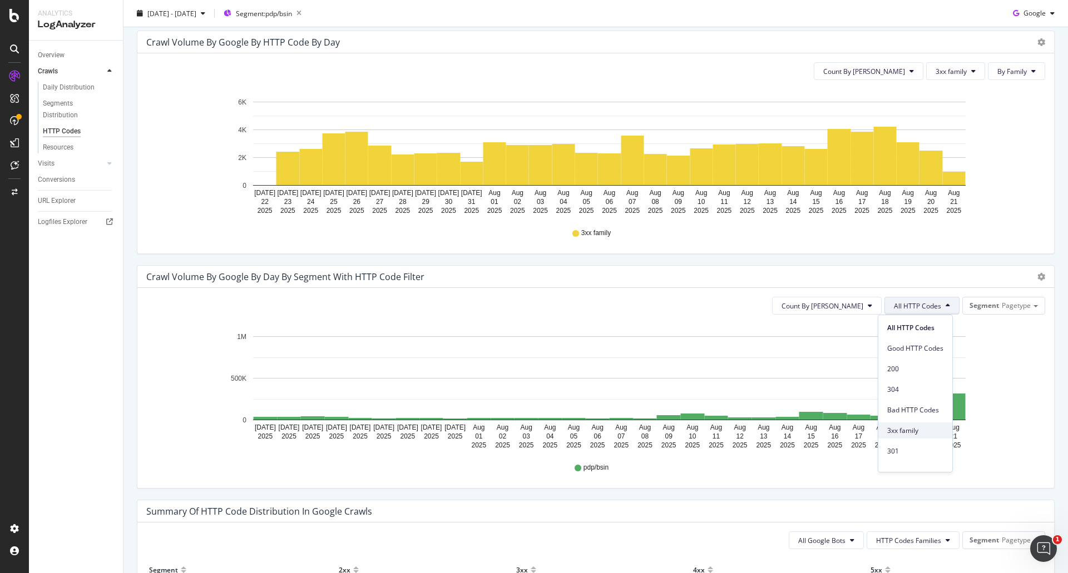
click at [927, 424] on div "3xx family" at bounding box center [915, 431] width 74 height 16
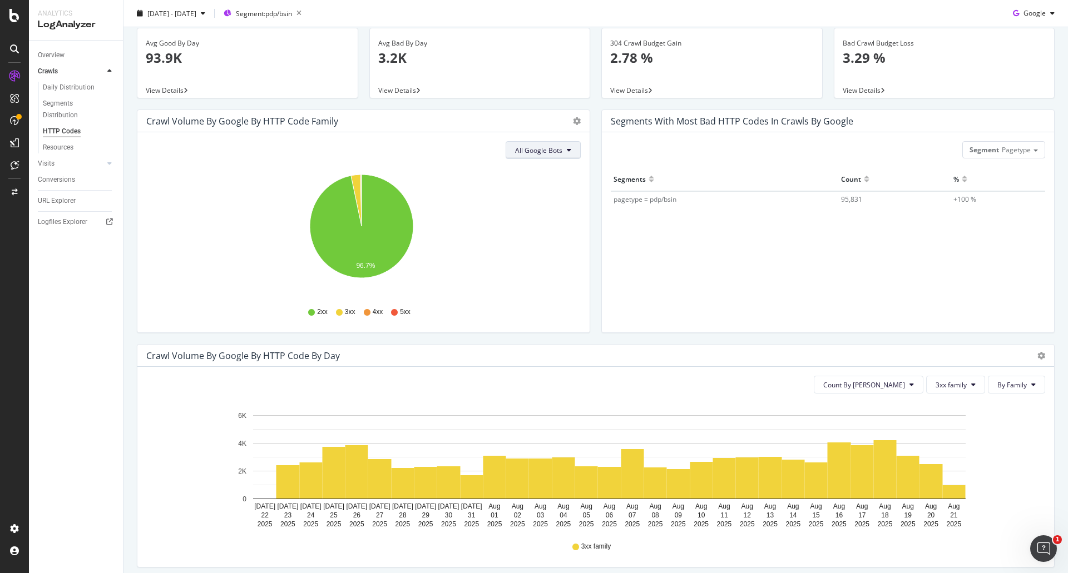
scroll to position [0, 0]
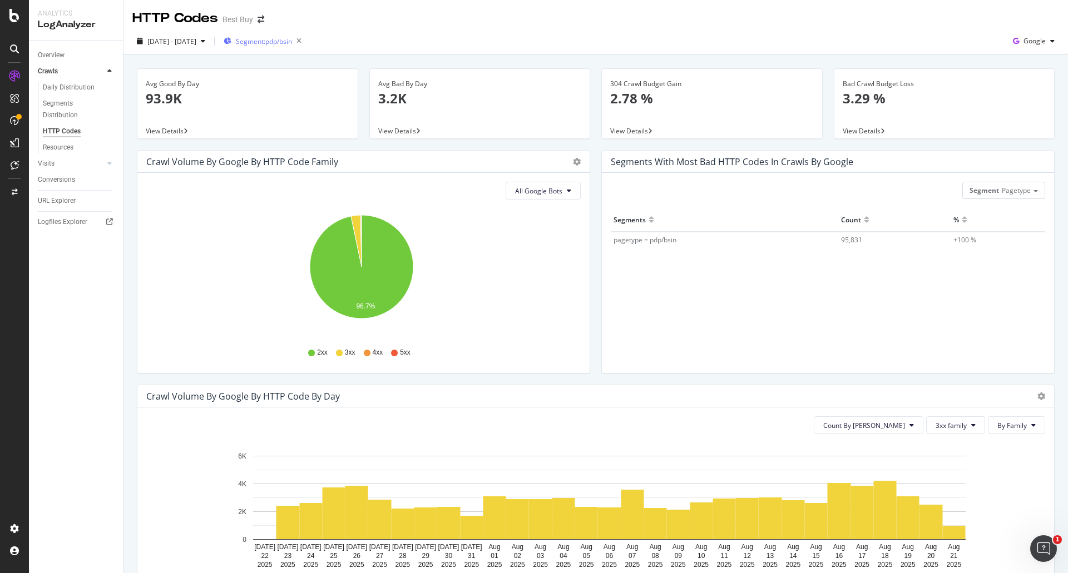
click at [306, 47] on div "Segment: pdp/bsin" at bounding box center [265, 41] width 82 height 16
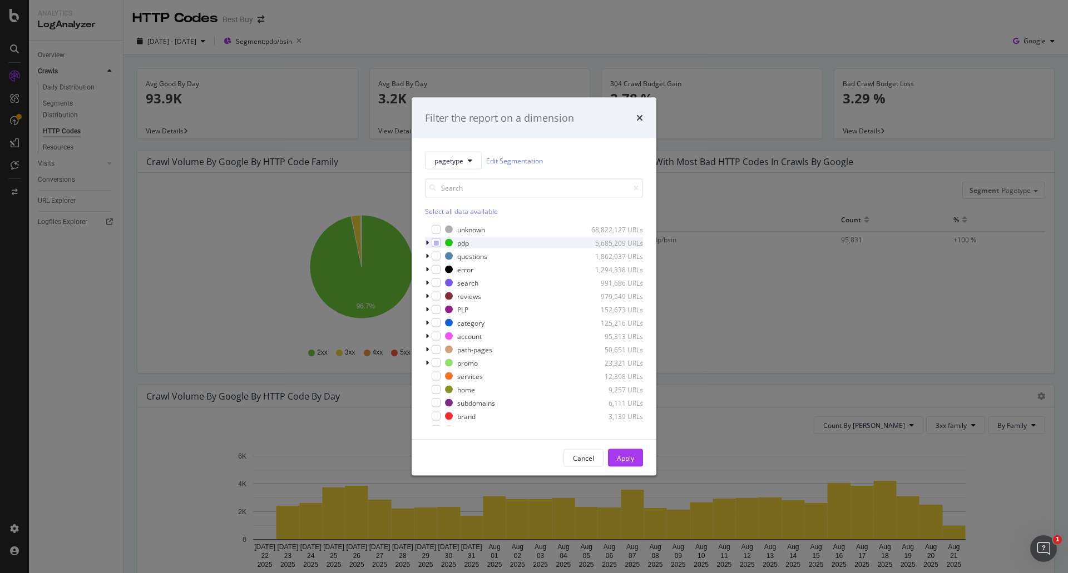
click at [428, 243] on icon "modal" at bounding box center [426, 243] width 3 height 7
click at [441, 255] on icon "modal" at bounding box center [442, 257] width 5 height 6
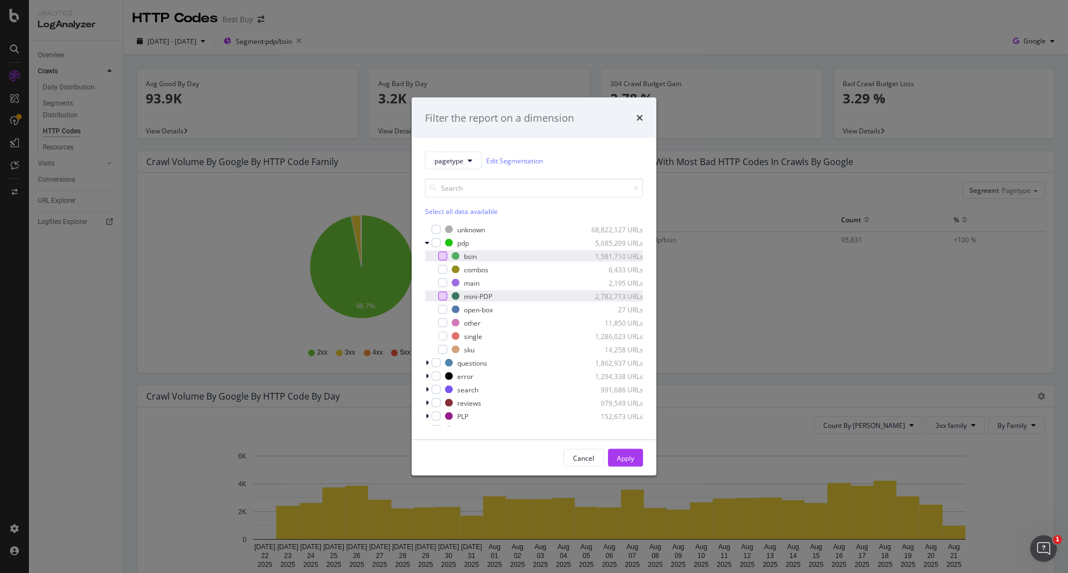
click at [446, 295] on div "modal" at bounding box center [442, 296] width 9 height 9
click at [442, 333] on div "modal" at bounding box center [442, 336] width 9 height 9
click at [627, 454] on div "Apply" at bounding box center [625, 457] width 17 height 9
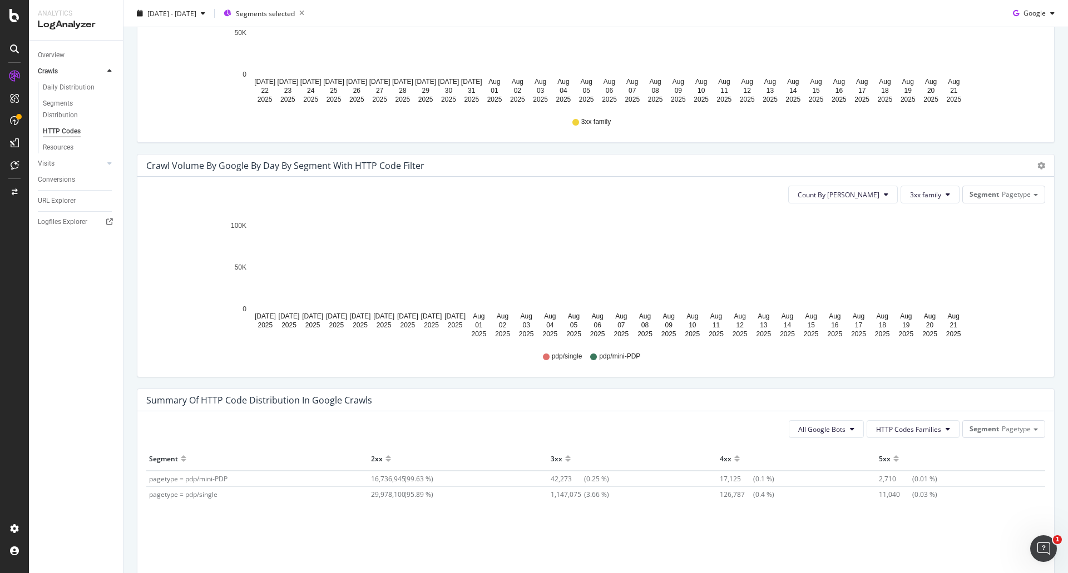
scroll to position [243, 0]
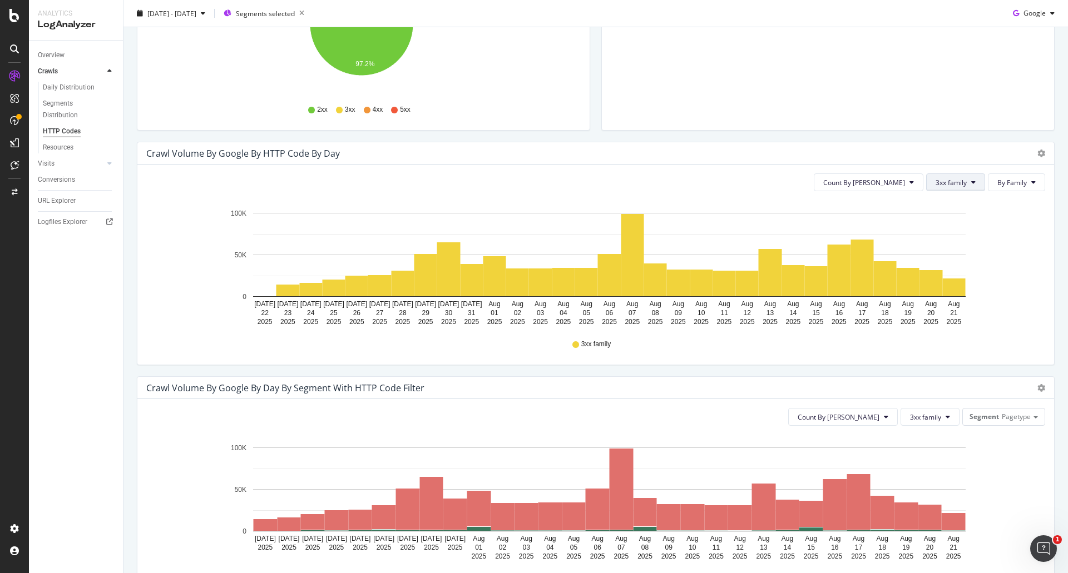
click at [951, 184] on span "3xx family" at bounding box center [951, 182] width 31 height 9
click at [997, 182] on span "By Family" at bounding box center [1011, 182] width 29 height 9
click at [1011, 229] on span "By HTTP Code" at bounding box center [1011, 225] width 44 height 10
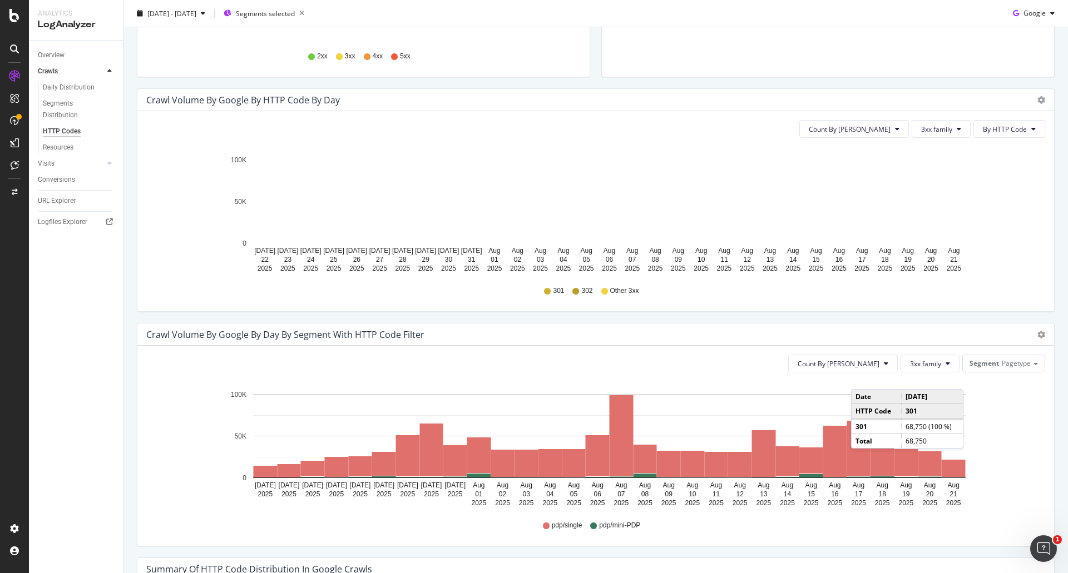
scroll to position [334, 0]
